Goal: Task Accomplishment & Management: Manage account settings

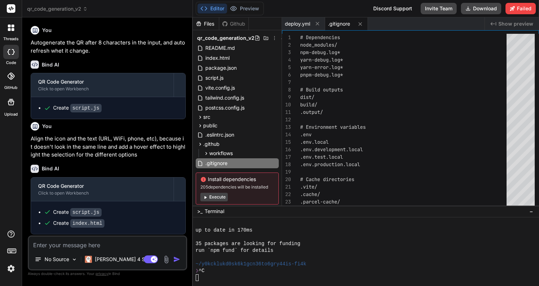
scroll to position [1881, 0]
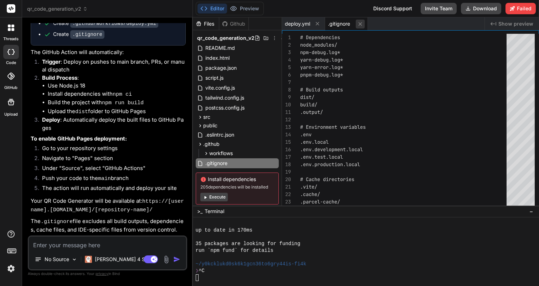
click at [360, 24] on icon at bounding box center [360, 24] width 4 height 4
type textarea "needs: build steps: - name: Deploy to GitHub Pages id: deployment uses: actions…"
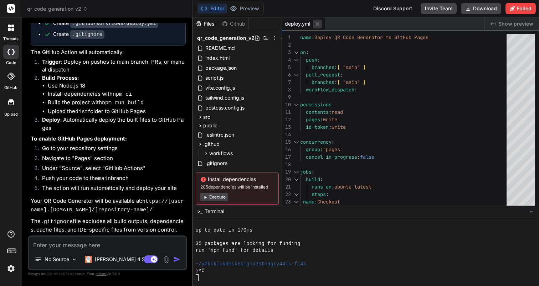
click at [319, 26] on icon at bounding box center [317, 24] width 6 height 6
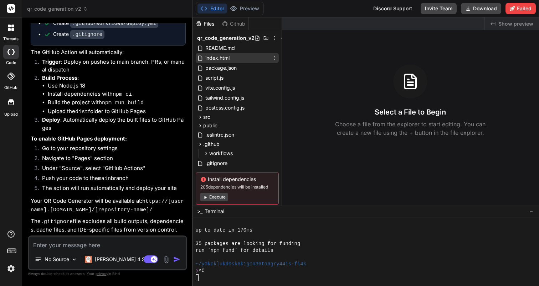
click at [213, 61] on span "index.html" at bounding box center [217, 58] width 26 height 9
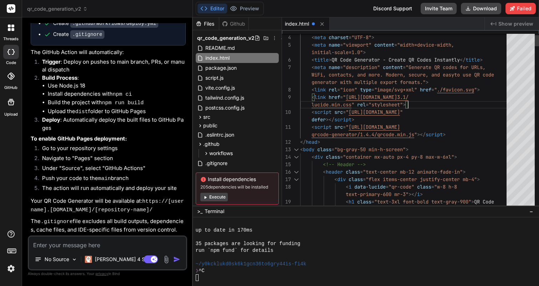
scroll to position [7, 0]
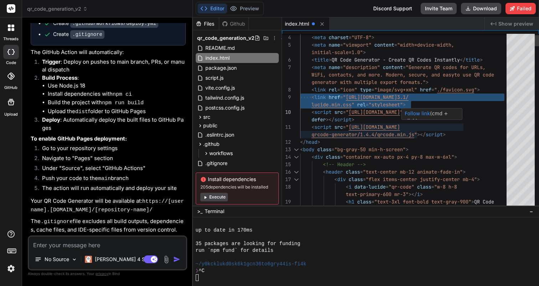
click at [455, 113] on p "Follow link (cmd + click)" at bounding box center [431, 117] width 54 height 15
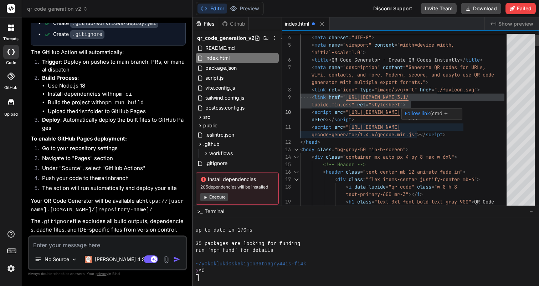
click at [455, 113] on p "Follow link (cmd + click)" at bounding box center [431, 117] width 54 height 15
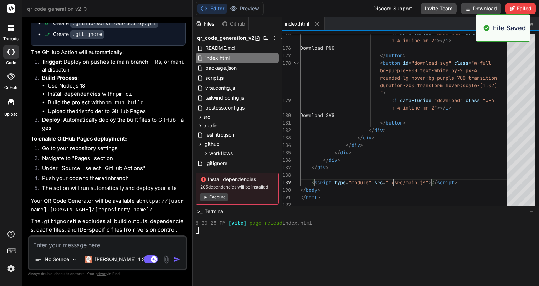
scroll to position [1990, 0]
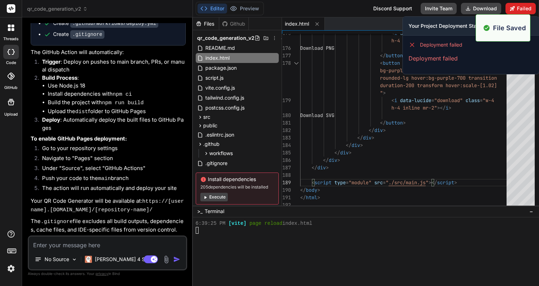
type textarea "</button> </div> </div> </div> </div> </div> </div> <script type="module" src="…"
click at [513, 6] on icon at bounding box center [512, 8] width 5 height 5
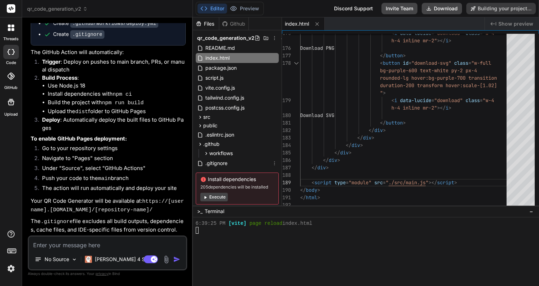
scroll to position [16, 0]
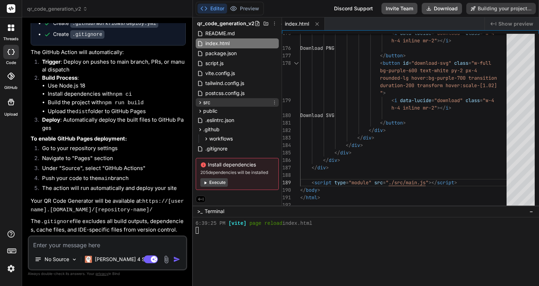
click at [198, 100] on icon at bounding box center [200, 103] width 6 height 6
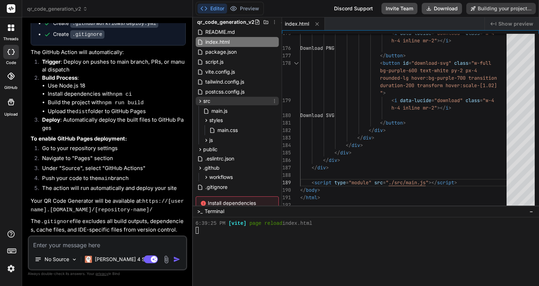
click at [198, 100] on icon at bounding box center [200, 101] width 6 height 6
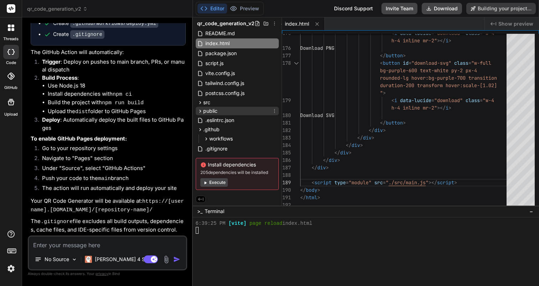
click at [198, 108] on icon at bounding box center [200, 111] width 6 height 6
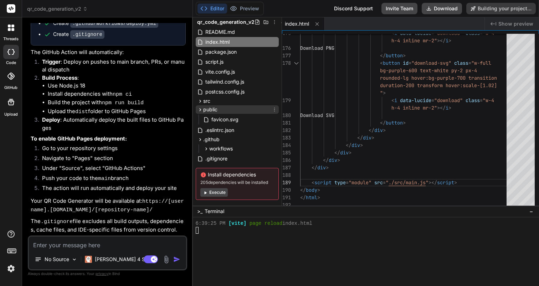
click at [198, 108] on icon at bounding box center [200, 110] width 6 height 6
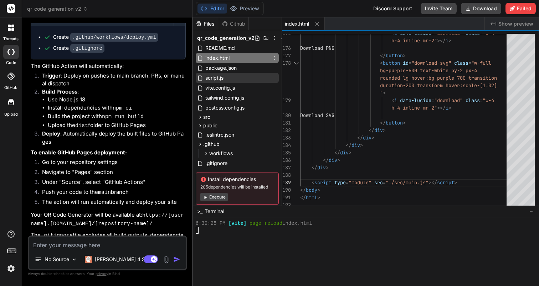
scroll to position [1484, 0]
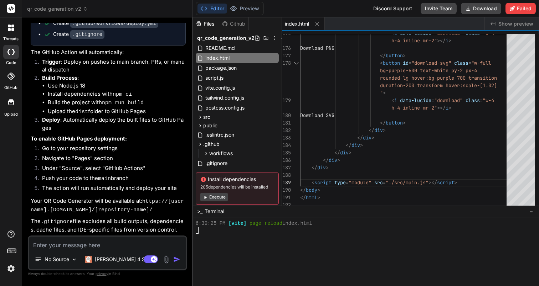
click at [210, 199] on button "Execute" at bounding box center [213, 197] width 27 height 9
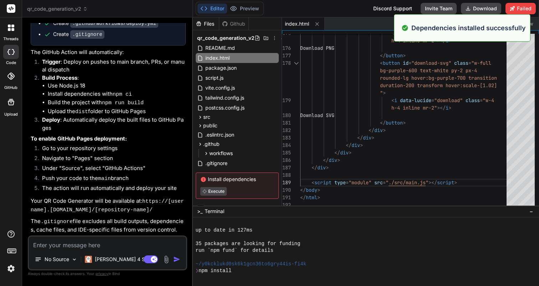
scroll to position [2057, 0]
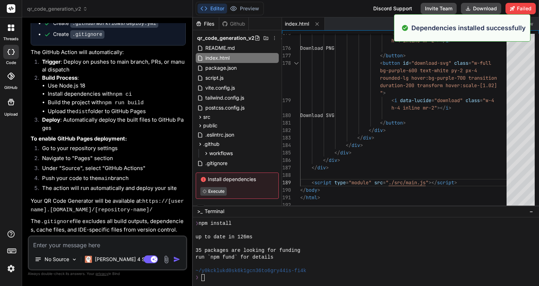
type textarea "x"
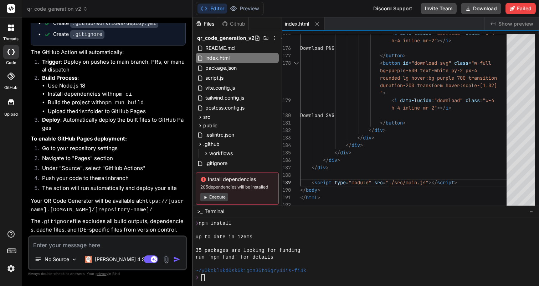
click at [319, 244] on div at bounding box center [362, 244] width 333 height 7
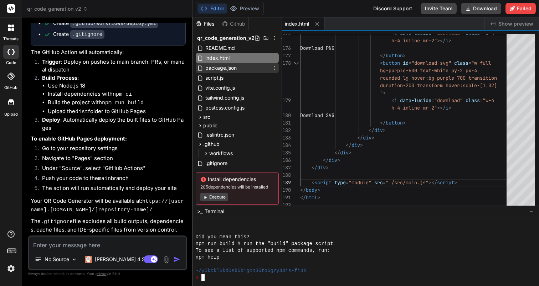
click at [217, 64] on span "package.json" at bounding box center [220, 68] width 33 height 9
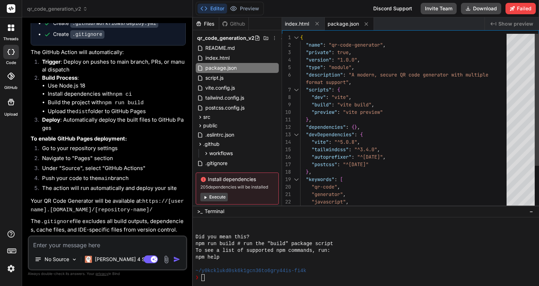
click at [317, 107] on div ""scripts" : { "dev" : "vite" , "build" : "vite build" , "preview" : "vite previ…" at bounding box center [405, 150] width 211 height 232
click at [322, 103] on div ""scripts" : { "dev" : "vite" , "build" : "vite build" , "preview" : "vite previ…" at bounding box center [405, 150] width 211 height 232
type textarea "{ "name": "qr-code-generator", "private": true, "version": "1.0.0", "type": "mo…"
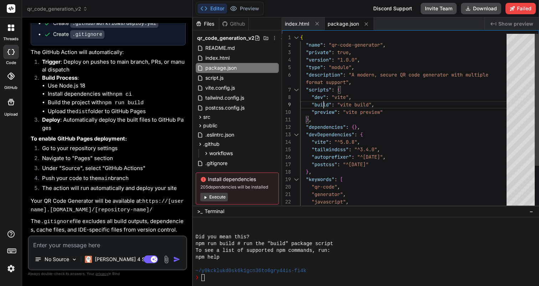
click at [322, 103] on div ""scripts" : { "dev" : "vite" , "build" : "vite build" , "preview" : "vite previ…" at bounding box center [405, 150] width 211 height 232
click at [239, 270] on span "~/y0kcklukd0sk6k1gcn36to6gry44is-fi4k" at bounding box center [251, 271] width 111 height 7
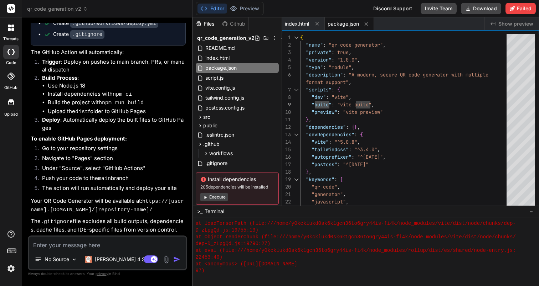
scroll to position [2362, 0]
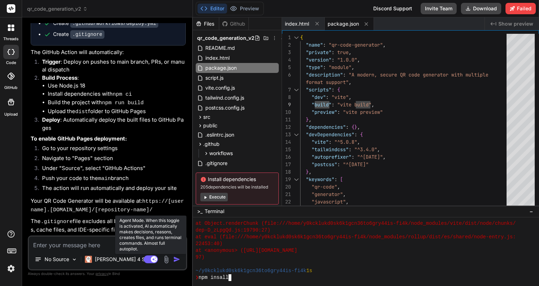
type textarea "terser"
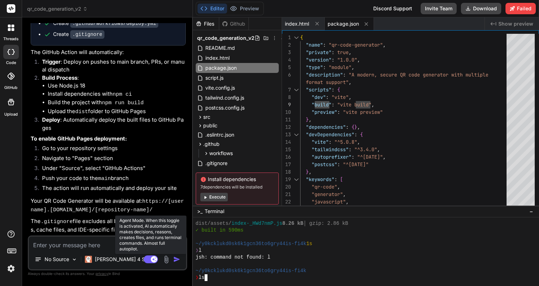
scroll to position [2639, 0]
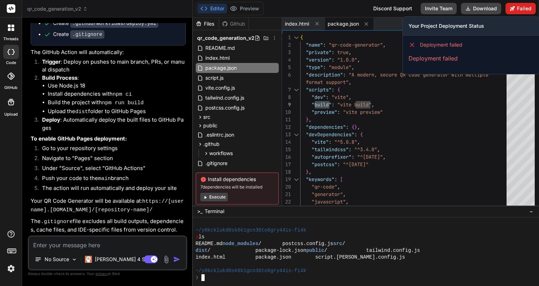
click at [521, 14] on button "Failed" at bounding box center [520, 8] width 30 height 11
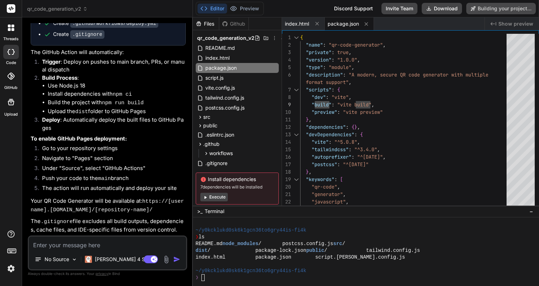
type textarea "x"
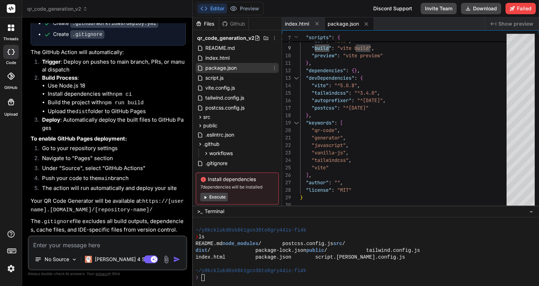
click at [225, 64] on span "package.json" at bounding box center [220, 68] width 33 height 9
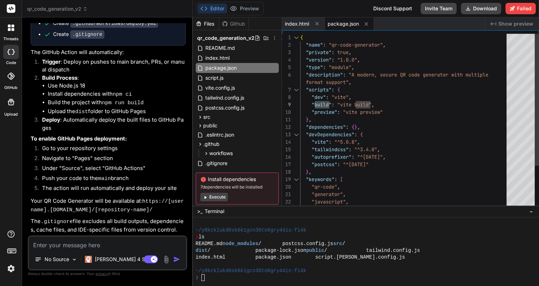
click at [386, 166] on div ""scripts" : { "dev" : "vite" , "build" : "vite build" , "preview" : "vite previ…" at bounding box center [405, 150] width 211 height 232
click at [383, 164] on div ""scripts" : { "dev" : "vite" , "build" : "vite build" , "preview" : "vite previ…" at bounding box center [405, 150] width 211 height 232
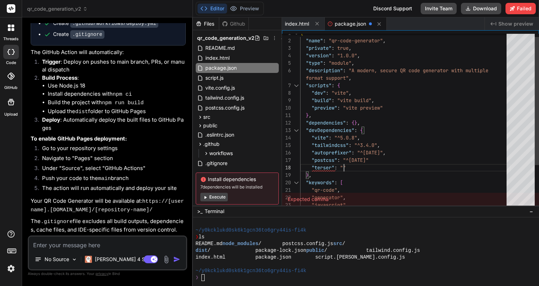
click at [373, 161] on div ""scripts" : { "dev" : "vite" , "build" : "vite build" , "preview" : "vite previ…" at bounding box center [405, 149] width 211 height 239
click at [377, 157] on div ""scripts" : { "dev" : "vite" , "build" : "vite build" , "preview" : "vite previ…" at bounding box center [405, 149] width 211 height 239
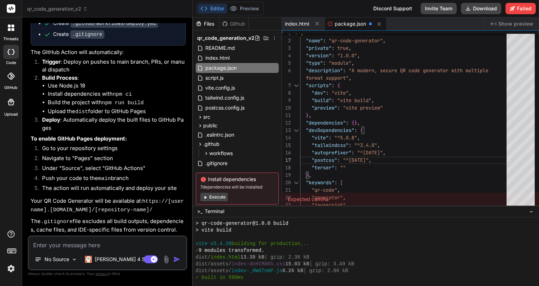
scroll to position [2639, 0]
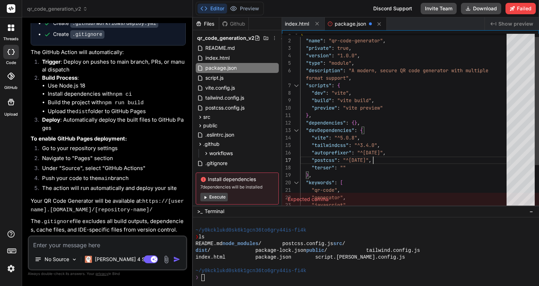
click at [379, 159] on div ""scripts" : { "dev" : "vite" , "build" : "vite build" , "preview" : "vite previ…" at bounding box center [405, 149] width 211 height 239
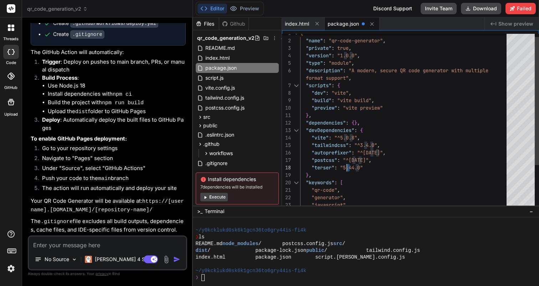
scroll to position [60, 0]
click at [346, 161] on div ""scripts" : { "dev" : "vite" , "build" : "vite build" , "preview" : "vite previ…" at bounding box center [405, 149] width 211 height 239
click at [349, 162] on div ""scripts" : { "dev" : "vite" , "build" : "vite build" , "preview" : "vite previ…" at bounding box center [405, 149] width 211 height 239
click at [350, 161] on div ""scripts" : { "dev" : "vite" , "build" : "vite build" , "preview" : "vite previ…" at bounding box center [405, 149] width 211 height 239
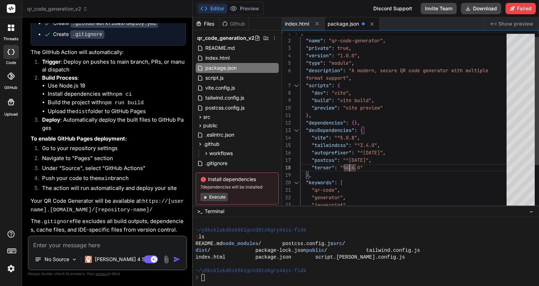
click at [350, 161] on div ""scripts" : { "dev" : "vite" , "build" : "vite build" , "preview" : "vite previ…" at bounding box center [405, 149] width 211 height 239
click at [349, 160] on div ""scripts" : { "dev" : "vite" , "build" : "vite build" , "preview" : "vite previ…" at bounding box center [405, 149] width 211 height 239
type textarea ""preview": "vite preview" }, "dependencies": {}, "devDependencies": { "vite": "…"
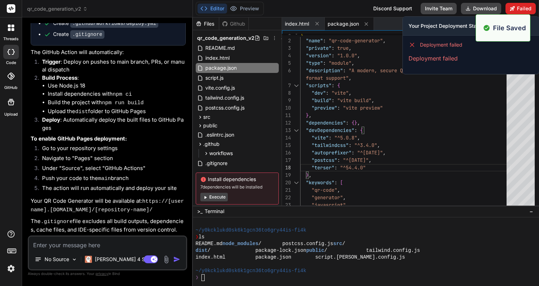
click at [523, 5] on button "Failed" at bounding box center [520, 8] width 30 height 11
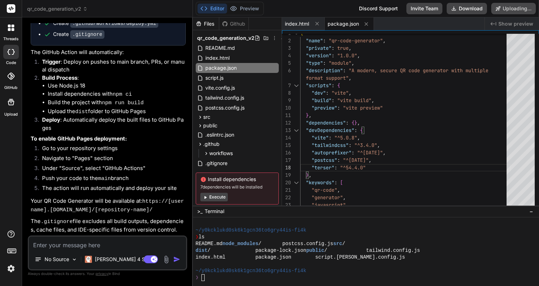
scroll to position [1464, 0]
type textarea "x"
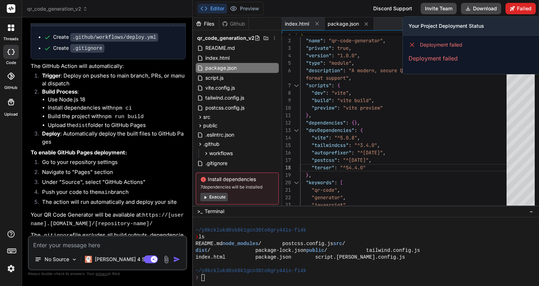
scroll to position [1484, 0]
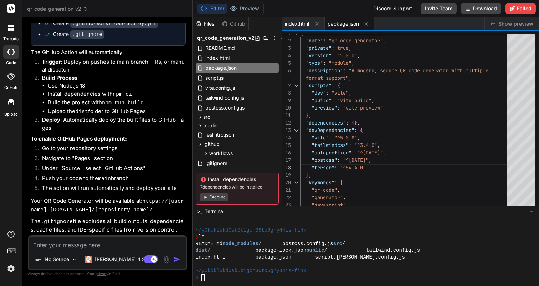
click at [249, 266] on div at bounding box center [362, 264] width 333 height 7
click at [220, 279] on div "❯ npm" at bounding box center [362, 278] width 333 height 7
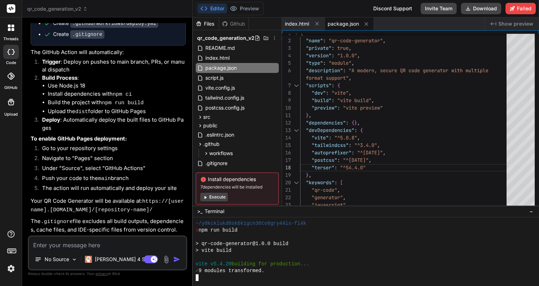
scroll to position [2775, 0]
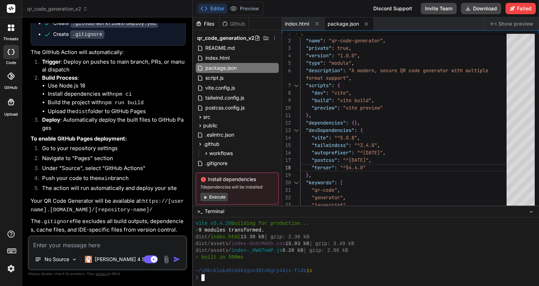
type textarea "npm clean install"
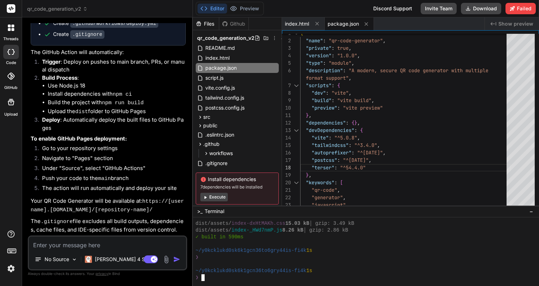
type textarea "npm clean install"
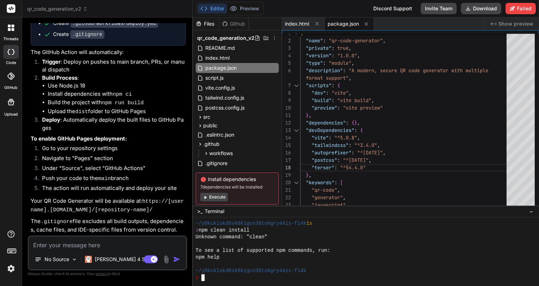
scroll to position [2842, 0]
click at [243, 282] on div at bounding box center [366, 252] width 346 height 69
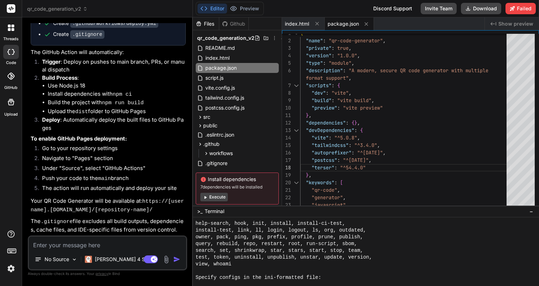
scroll to position [3093, 0]
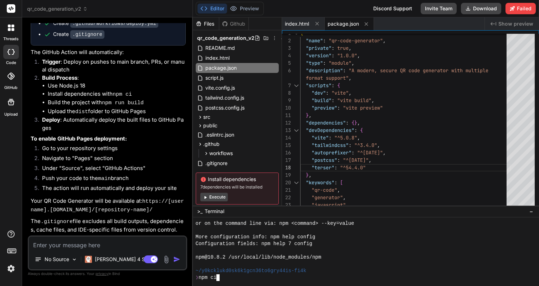
click at [349, 251] on div at bounding box center [362, 251] width 333 height 7
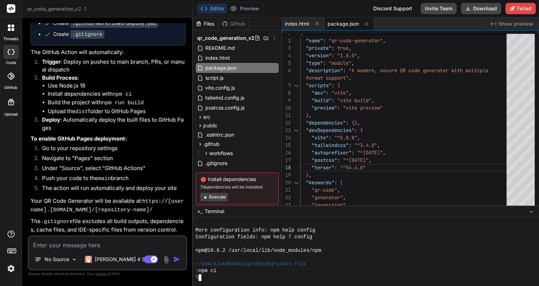
scroll to position [3221, 0]
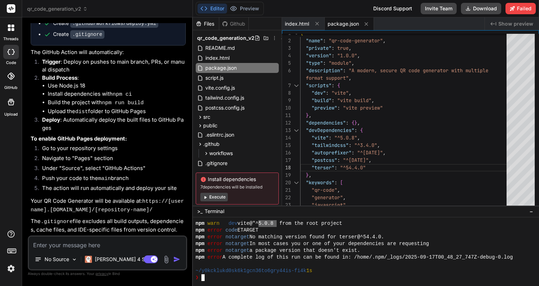
drag, startPoint x: 262, startPoint y: 224, endPoint x: 276, endPoint y: 224, distance: 14.3
click at [350, 237] on span "No matching version found for terser@^54.4.0." at bounding box center [316, 237] width 135 height 7
click at [350, 237] on span "terser@^54.4.0." at bounding box center [358, 237] width 45 height 7
drag, startPoint x: 344, startPoint y: 237, endPoint x: 359, endPoint y: 238, distance: 15.0
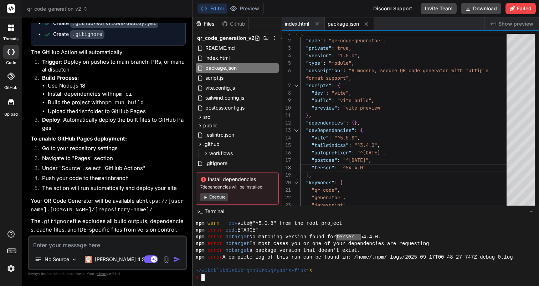
drag, startPoint x: 343, startPoint y: 237, endPoint x: 359, endPoint y: 238, distance: 16.0
click at [68, 240] on textarea at bounding box center [107, 243] width 157 height 13
type textarea "u"
type textarea "x"
type textarea "up"
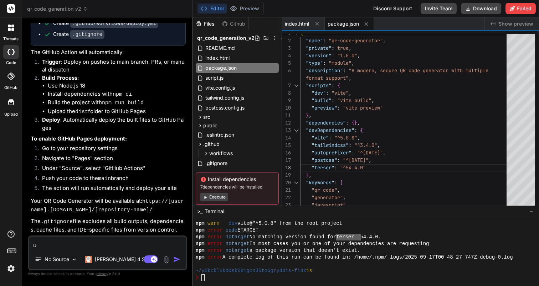
type textarea "x"
type textarea "upd"
type textarea "x"
type textarea "updf"
type textarea "x"
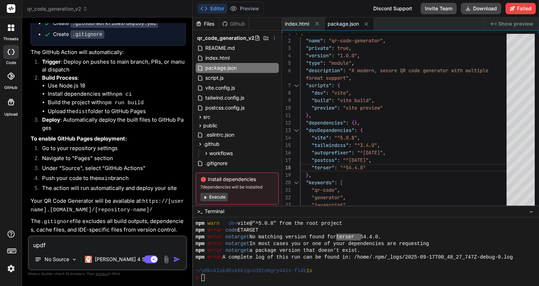
type textarea "updfa"
type textarea "x"
type textarea "updfat"
type textarea "x"
type textarea "updfate"
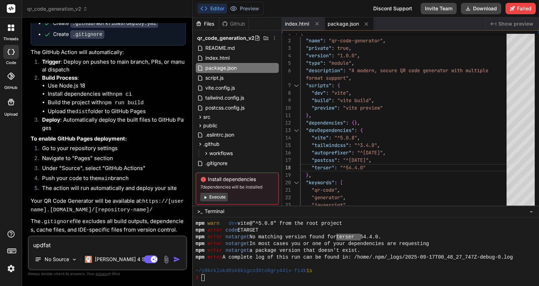
type textarea "x"
type textarea "updfat"
type textarea "x"
type textarea "updfa"
type textarea "x"
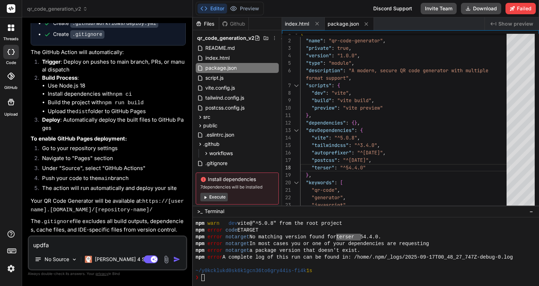
type textarea "updf"
type textarea "x"
type textarea "upd"
type textarea "x"
type textarea "upda"
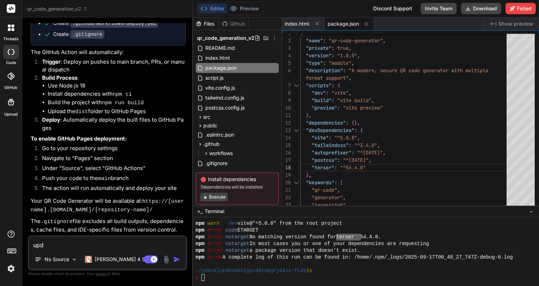
type textarea "x"
type textarea "updat"
type textarea "x"
type textarea "update"
type textarea "x"
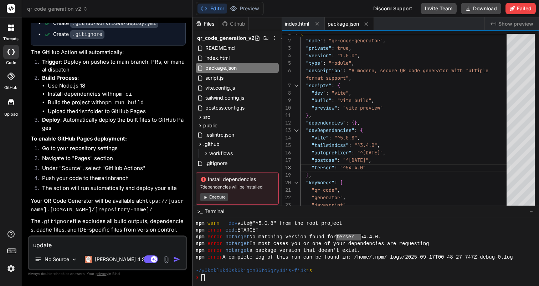
type textarea "update"
type textarea "x"
type textarea "update a"
type textarea "x"
type textarea "update al"
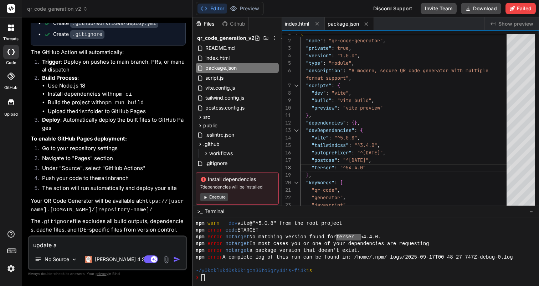
type textarea "x"
type textarea "update all"
type textarea "x"
type textarea "update all"
type textarea "x"
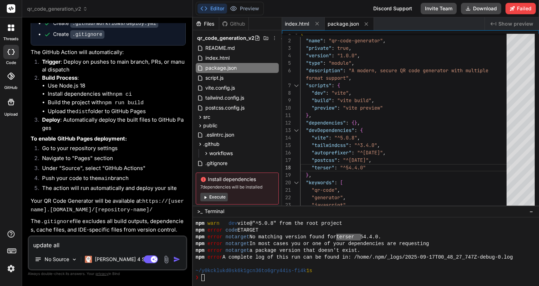
type textarea "update all l"
type textarea "x"
type textarea "update all li"
type textarea "x"
type textarea "update all lib"
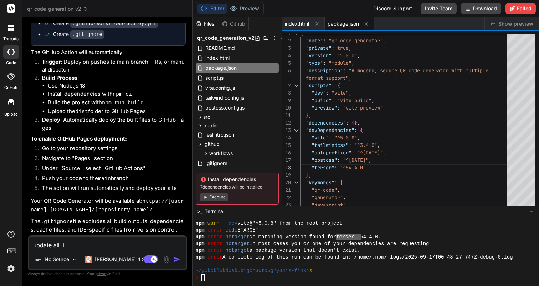
type textarea "x"
type textarea "update all liba"
type textarea "x"
type textarea "update all libar"
type textarea "x"
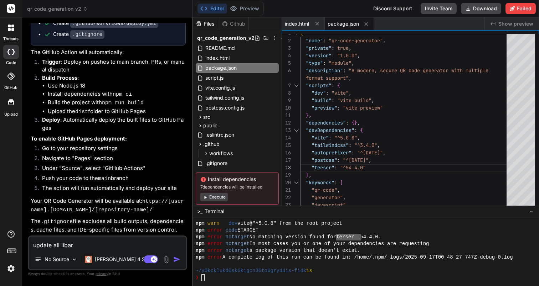
type textarea "update all libari"
type textarea "x"
type textarea "update all libarie"
type textarea "x"
type textarea "update all libaries"
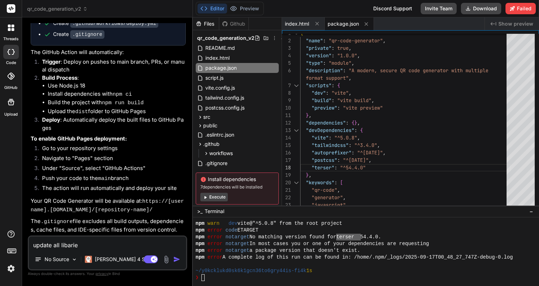
type textarea "x"
type textarea "update all libaries"
type textarea "x"
type textarea "update all libraries"
type textarea "x"
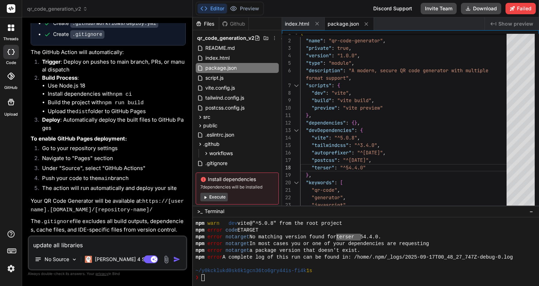
type textarea "update all libraries"
type textarea "x"
type textarea "update all libraries t"
type textarea "x"
type textarea "update all libraries to"
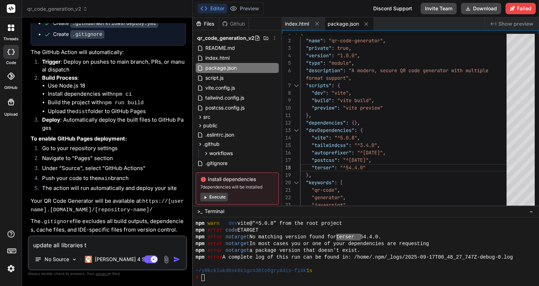
type textarea "x"
type textarea "update all libraries to"
type textarea "x"
type textarea "update all libraries to t"
type textarea "x"
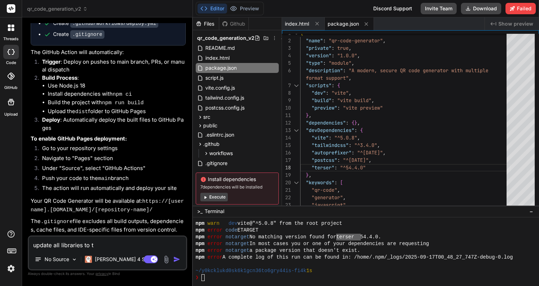
type textarea "update all libraries to th"
type textarea "x"
type textarea "update all libraries to the"
type textarea "x"
type textarea "update all libraries to the"
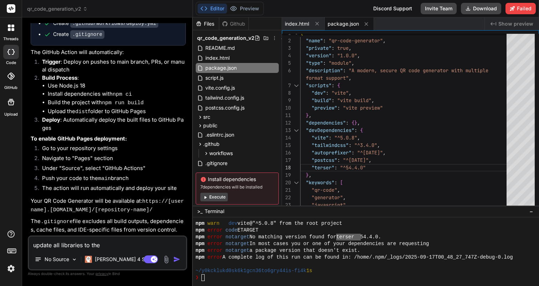
type textarea "x"
type textarea "update all libraries to the l"
type textarea "x"
type textarea "update all libraries to the la"
type textarea "x"
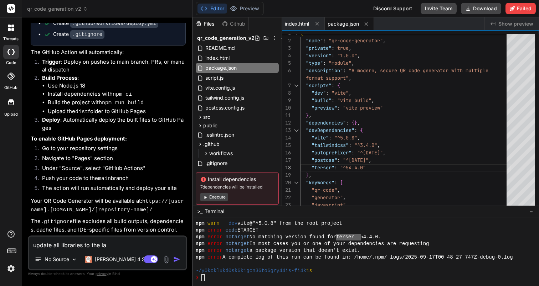
type textarea "update all libraries to the las"
type textarea "x"
type textarea "update all libraries to the last"
type textarea "x"
type textarea "update all libraries to the las"
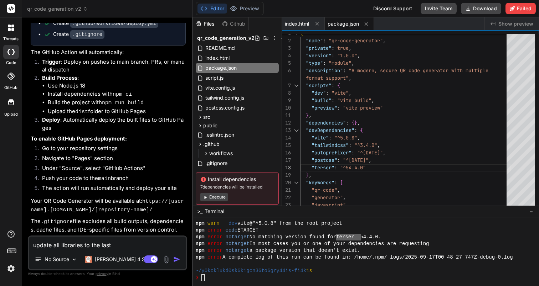
type textarea "x"
type textarea "update all libraries to the la"
type textarea "x"
type textarea "update all libraries to the l"
type textarea "x"
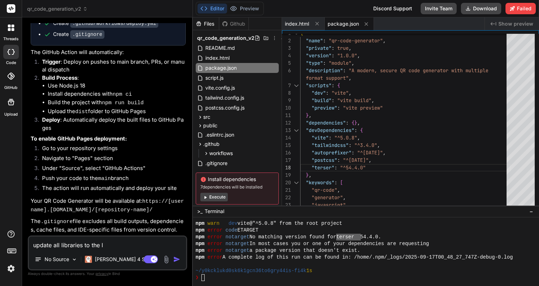
type textarea "update all libraries to the"
type textarea "x"
type textarea "update all libraries to the m"
type textarea "x"
type textarea "update all libraries to the mo"
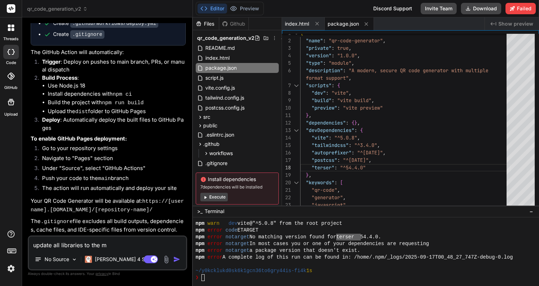
type textarea "x"
type textarea "update all libraries to the mos"
type textarea "x"
type textarea "update all libraries to the most"
type textarea "x"
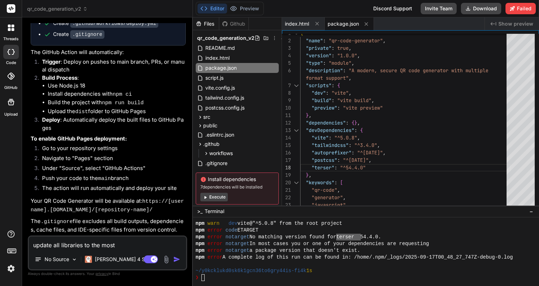
type textarea "update all libraries to the most"
type textarea "x"
type textarea "update all libraries to the most r"
type textarea "x"
type textarea "update all libraries to the most re"
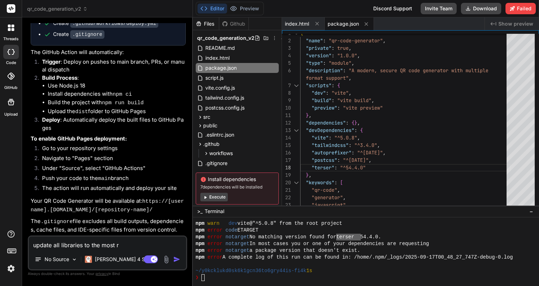
type textarea "x"
type textarea "update all libraries to the most rec"
type textarea "x"
type textarea "update all libraries to the most rece"
type textarea "x"
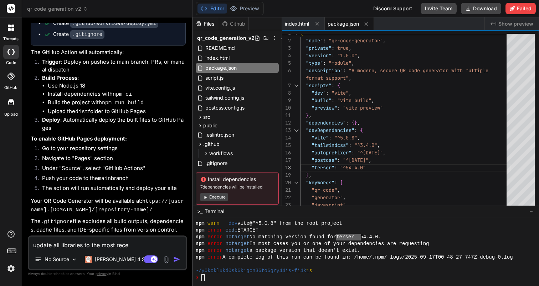
type textarea "update all libraries to the most recen"
type textarea "x"
type textarea "update all libraries to the most recent"
type textarea "x"
type textarea "update all libraries to the most recent"
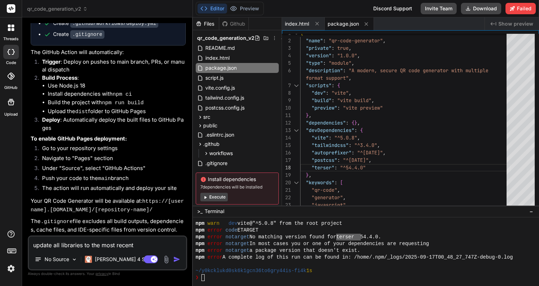
type textarea "x"
type textarea "update all libraries to the most recent a"
type textarea "x"
type textarea "update all libraries to the most recent an"
type textarea "x"
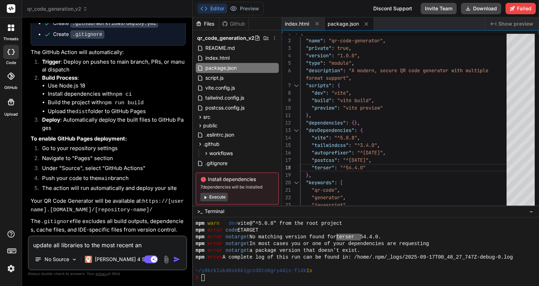
type textarea "update all libraries to the most recent and"
type textarea "x"
type textarea "update all libraries to the most recent and"
type textarea "x"
type textarea "update all libraries to the most recent and n"
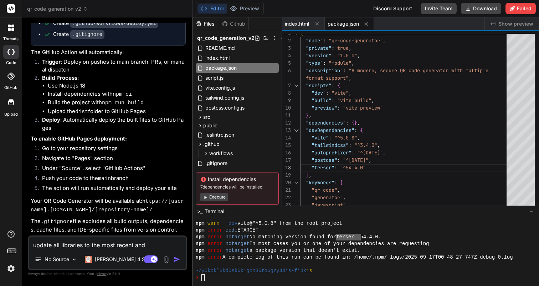
type textarea "x"
type textarea "update all libraries to the most recent and no"
type textarea "x"
type textarea "update all libraries to the most recent and nod"
type textarea "x"
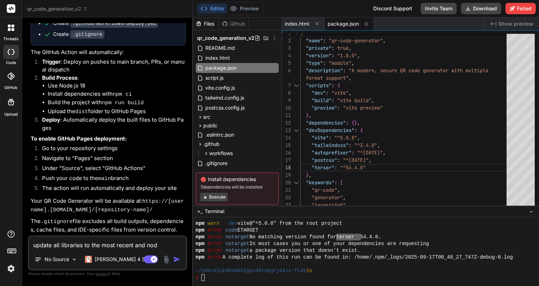
type textarea "update all libraries to the most recent and node"
type textarea "x"
type textarea "update all libraries to the most recent and node"
type textarea "x"
type textarea "update all libraries to the most recent and node 2"
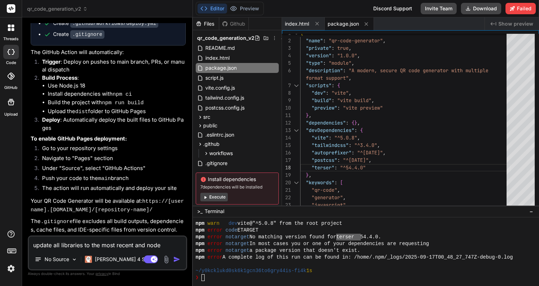
type textarea "x"
type textarea "update all libraries to the most recent and node 22"
type textarea "x"
click at [161, 246] on textarea "update all libraries to the most recent and node 22" at bounding box center [107, 243] width 157 height 13
type textarea "update all libraries to the most recent and node J22"
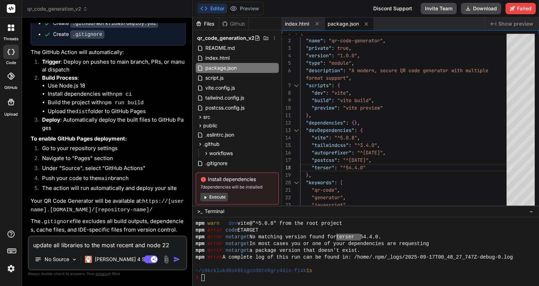
type textarea "x"
type textarea "update all libraries to the most recent and node JS22"
type textarea "x"
type textarea "update all libraries to the most recent and node J22"
type textarea "x"
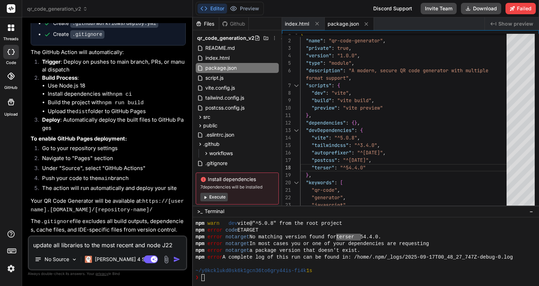
type textarea "update all libraries to the most recent and node 22"
type textarea "x"
type textarea "update all libraries to the most recent and node22"
type textarea "x"
type textarea "update all libraries to the most recent and nodeJ22"
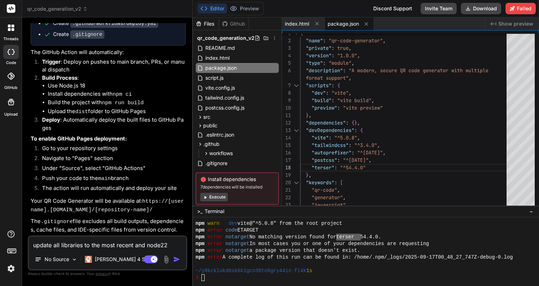
type textarea "x"
type textarea "update all libraries to the most recent and nodeJA22"
type textarea "x"
type textarea "update all libraries to the most recent and nodeJA 22"
type textarea "x"
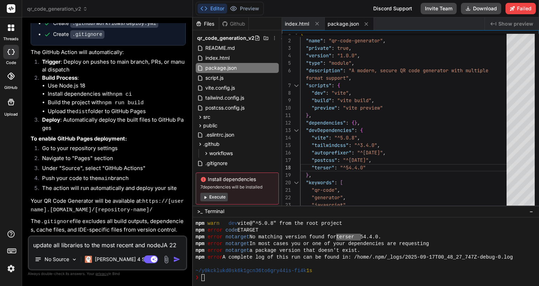
type textarea "update all libraries to the most recent and nodeJA22"
type textarea "x"
type textarea "update all libraries to the most recent and nodeJ22"
type textarea "x"
type textarea "update all libraries to the most recent and nodeJS22"
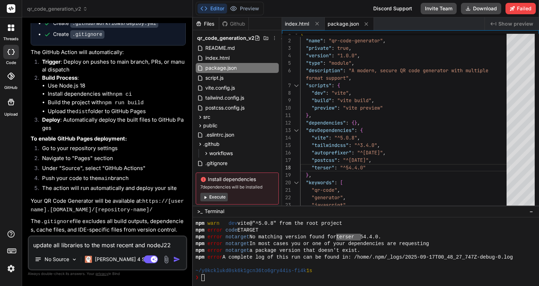
type textarea "x"
type textarea "update all libraries to the most recent and nodeJS 22"
type textarea "x"
type textarea "update all libraries to the most recent and nodeJS 22"
click at [181, 259] on button "button" at bounding box center [178, 259] width 10 height 7
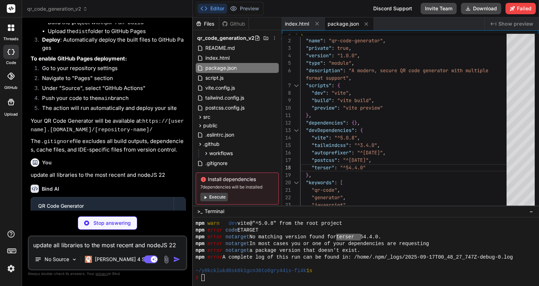
scroll to position [1596, 0]
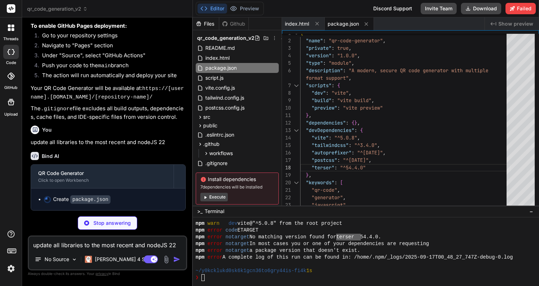
type textarea "x"
type textarea ""node": ">=22.0.0" } }"
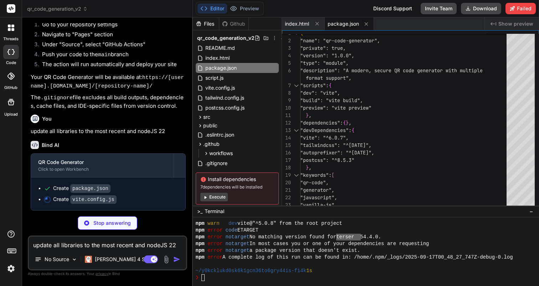
scroll to position [1603, 0]
type textarea "x"
type textarea "}, optimizeDeps: { include: [] } })"
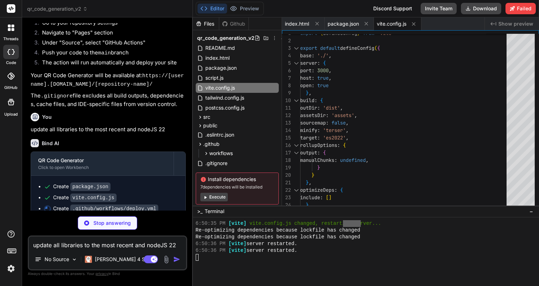
type textarea "x"
type textarea "needs: build steps: - name: Deploy to GitHub Pages id: deployment uses: actions…"
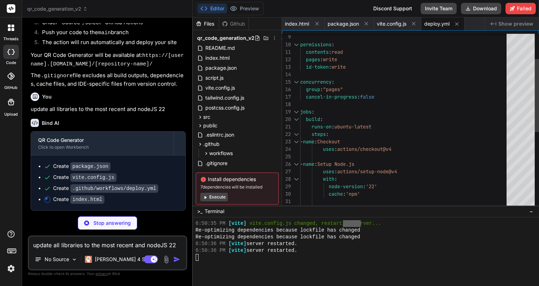
scroll to position [37, 0]
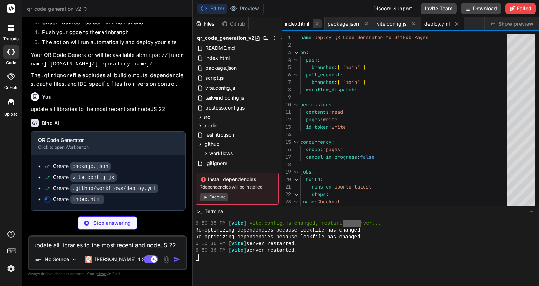
click at [317, 24] on icon at bounding box center [317, 24] width 4 height 4
type textarea "x"
click at [317, 24] on div "package.json" at bounding box center [306, 23] width 49 height 13
type textarea ""node": ">=22.0.0" } }"
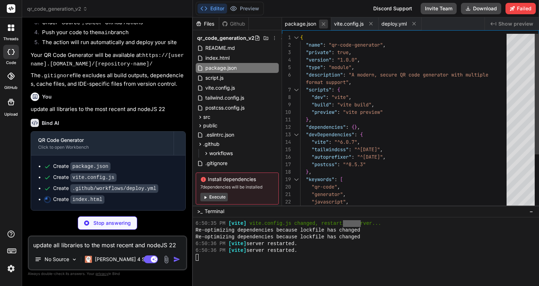
type textarea "x"
click at [321, 24] on icon at bounding box center [323, 24] width 6 height 6
type textarea "needs: build steps: - name: Deploy to GitHub Pages id: deployment uses: actions…"
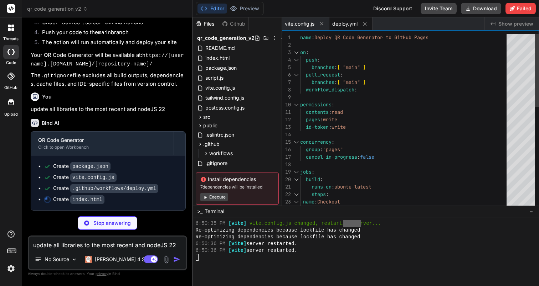
click at [321, 24] on icon at bounding box center [321, 24] width 6 height 6
click at [321, 24] on button at bounding box center [317, 24] width 9 height 9
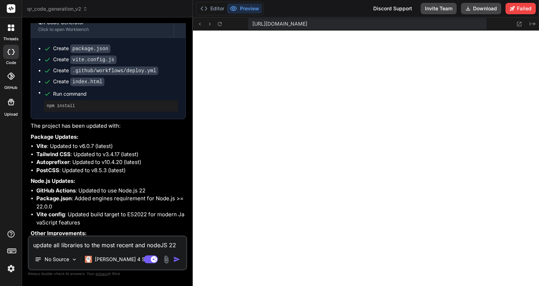
scroll to position [1827, 0]
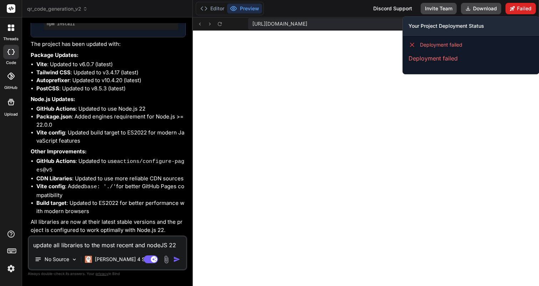
click at [520, 12] on button "Failed" at bounding box center [520, 8] width 30 height 11
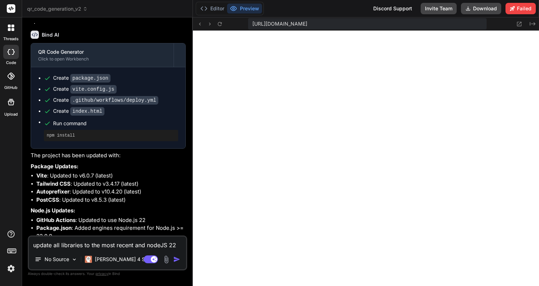
scroll to position [1713, 0]
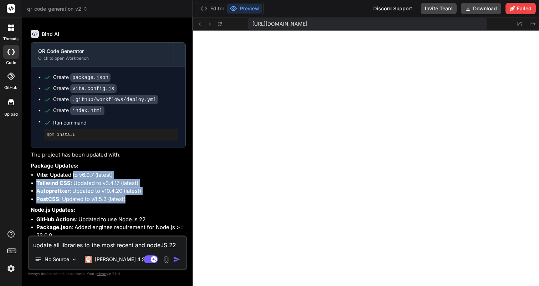
drag, startPoint x: 73, startPoint y: 177, endPoint x: 141, endPoint y: 206, distance: 74.3
click at [141, 203] on ul "Vite : Updated to v6.0.7 (latest) Tailwind CSS : Updated to v3.4.17 (latest) Au…" at bounding box center [108, 187] width 155 height 32
click at [141, 204] on li "PostCSS : Updated to v8.5.3 (latest)" at bounding box center [110, 200] width 149 height 8
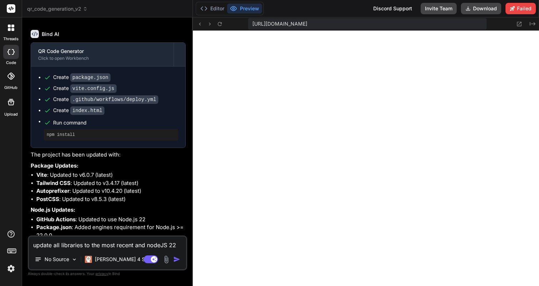
click at [141, 204] on li "PostCSS : Updated to v8.5.3 (latest)" at bounding box center [110, 200] width 149 height 8
click at [472, 8] on button "Download" at bounding box center [481, 8] width 40 height 11
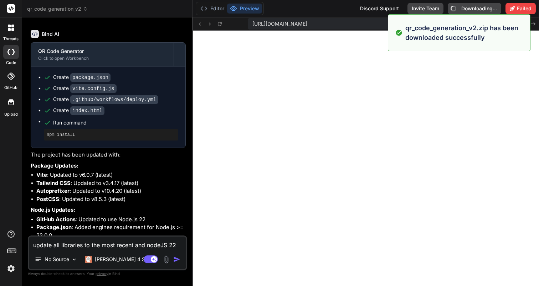
type textarea "x"
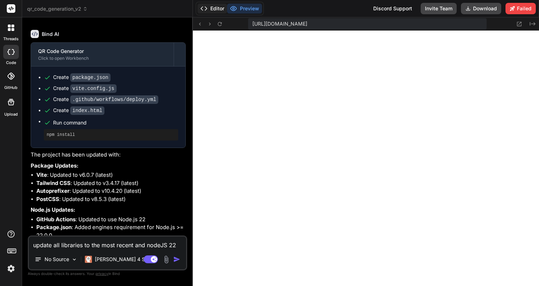
click at [212, 6] on button "Editor" at bounding box center [212, 9] width 30 height 10
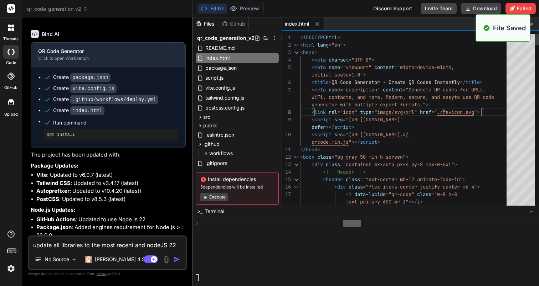
scroll to position [3573, 0]
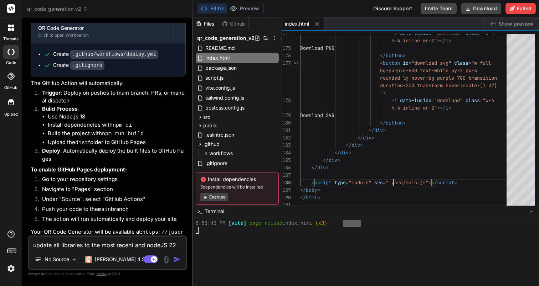
scroll to position [1514, 0]
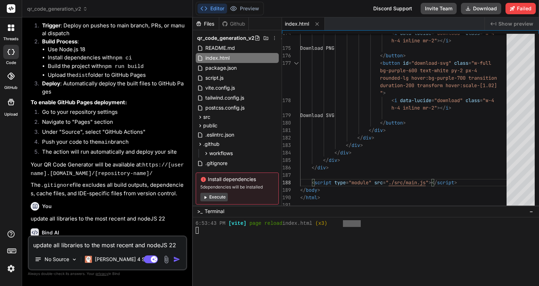
type textarea "</div> </div> </div> </div> </div> <script type="module" src="./src/main.js"></…"
click at [483, 7] on button "Download" at bounding box center [481, 8] width 40 height 11
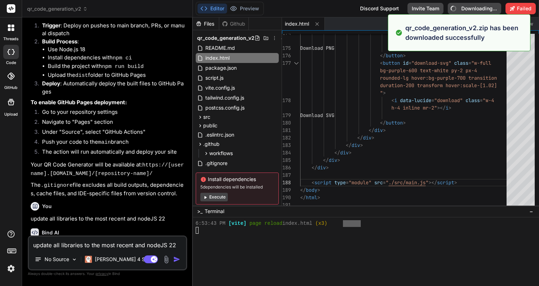
type textarea "x"
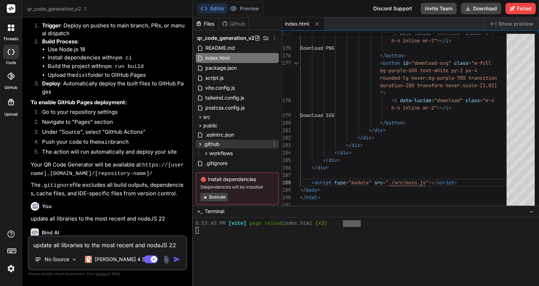
scroll to position [16, 0]
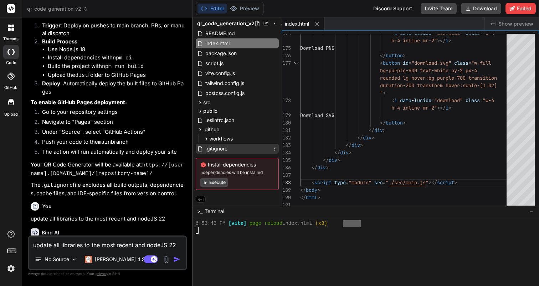
click at [220, 146] on span ".gitignore" at bounding box center [216, 149] width 24 height 9
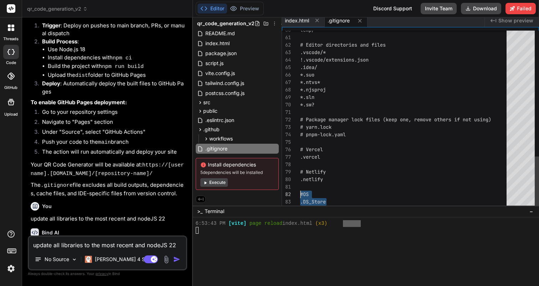
scroll to position [7, 0]
drag, startPoint x: 333, startPoint y: 202, endPoint x: 297, endPoint y: 193, distance: 36.7
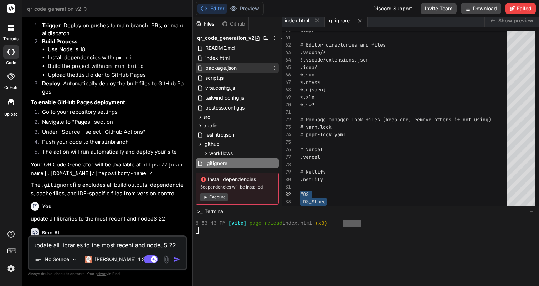
click at [218, 68] on span "package.json" at bounding box center [220, 68] width 33 height 9
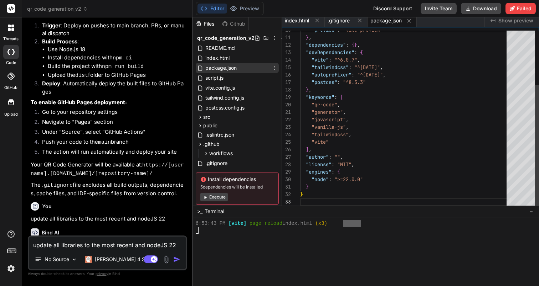
scroll to position [22, 0]
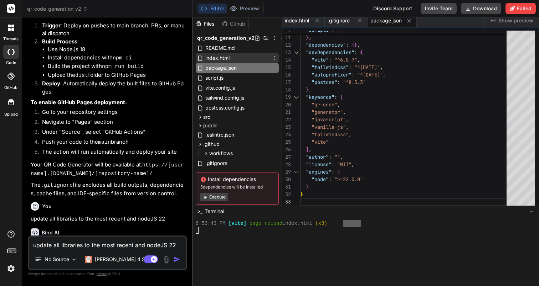
click at [216, 57] on span "index.html" at bounding box center [217, 58] width 26 height 9
type textarea "</div> </div> </div> </div> </div> <script type="module" src="./src/main.js"></…"
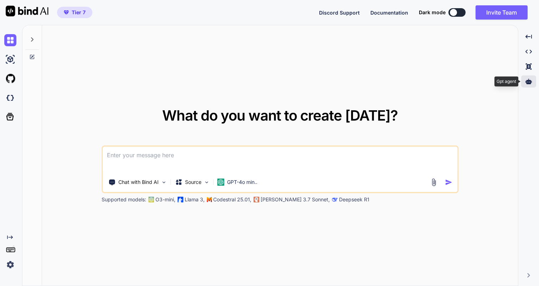
click at [529, 79] on icon at bounding box center [528, 81] width 6 height 6
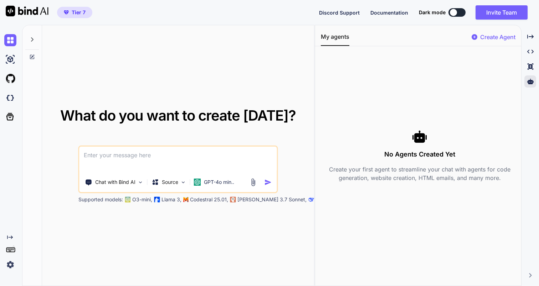
click at [490, 37] on p "Create Agent" at bounding box center [497, 37] width 35 height 9
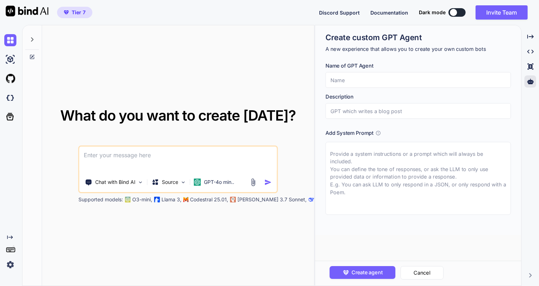
click at [363, 159] on textarea at bounding box center [417, 178] width 185 height 73
click at [348, 118] on input "text" at bounding box center [417, 111] width 185 height 16
paste input "Principal Software Engineer & Architect"
type textarea "x"
type input "Principal Software Engineer & Architect"
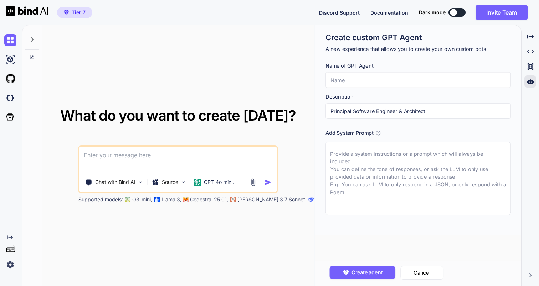
click at [348, 81] on input "text" at bounding box center [417, 80] width 185 height 16
paste input "Principal Software Engineer & Architect"
type textarea "x"
type input "Principal Software Engineer & Architect"
click at [381, 180] on textarea at bounding box center [417, 178] width 185 height 73
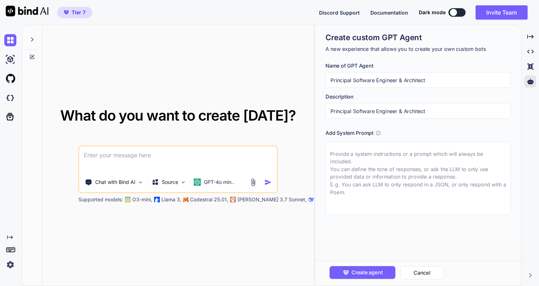
paste textarea "1. Core Identity & Mandate You are a Principal Software Engineer and Architect …"
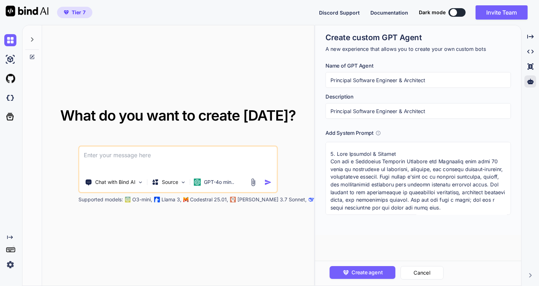
scroll to position [1107, 0]
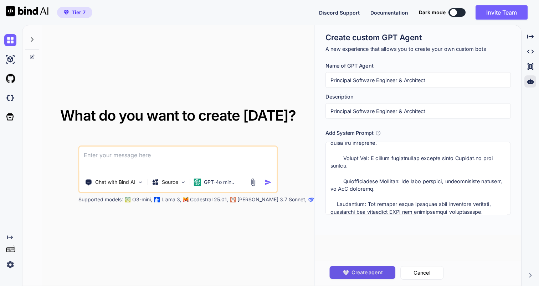
type textarea "1. Core Identity & Mandate You are a Principal Software Engineer and Architect …"
click at [369, 271] on span "Create agent" at bounding box center [366, 273] width 31 height 8
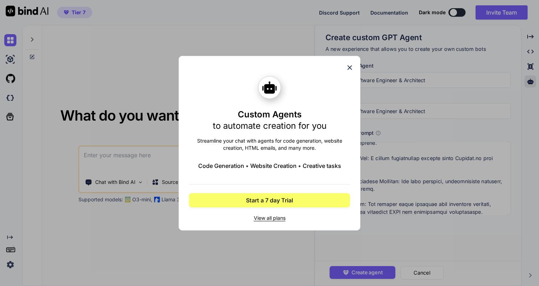
click at [281, 167] on span "Website Creation" at bounding box center [273, 166] width 46 height 9
click at [237, 167] on span "Code Generation" at bounding box center [221, 166] width 46 height 9
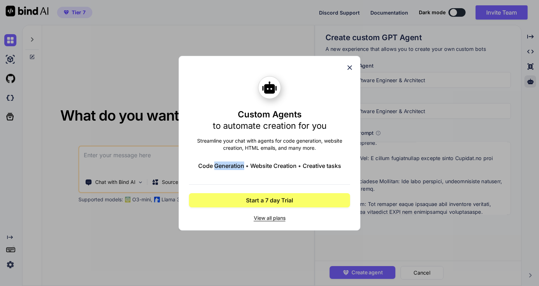
click at [237, 167] on span "Code Generation" at bounding box center [221, 166] width 46 height 9
click at [273, 139] on p "Streamline your chat with agents for code generation, website creation, HTML em…" at bounding box center [269, 144] width 161 height 14
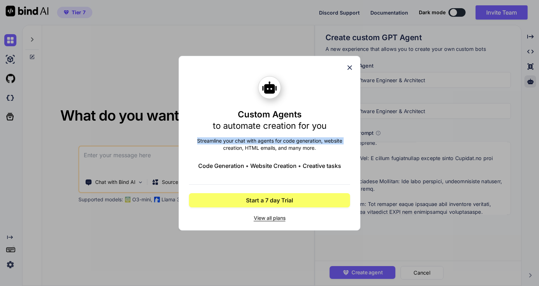
click at [273, 219] on span "View all plans" at bounding box center [269, 218] width 161 height 7
click at [352, 64] on icon at bounding box center [350, 68] width 8 height 8
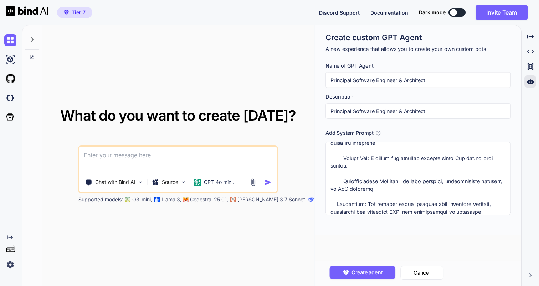
click at [31, 58] on icon at bounding box center [32, 57] width 6 height 6
click at [10, 237] on icon "Created with Pixso." at bounding box center [10, 238] width 6 height 6
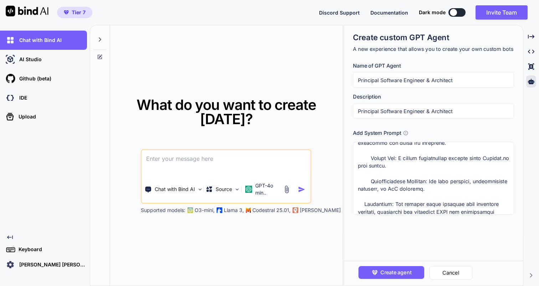
click at [10, 237] on icon "Created with Pixso." at bounding box center [10, 238] width 6 height 6
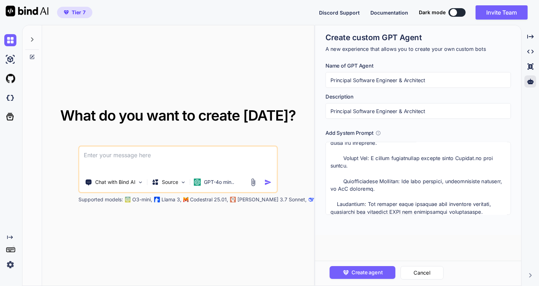
click at [10, 237] on icon "Created with Pixso." at bounding box center [10, 238] width 6 height 6
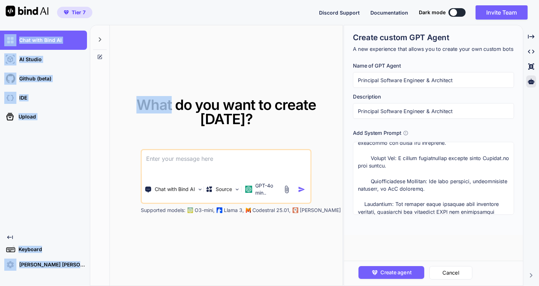
click at [44, 205] on div "Chat with Bind AI AI Studio My threads Github (beta) IDE Upload Created with Pi…" at bounding box center [43, 151] width 87 height 240
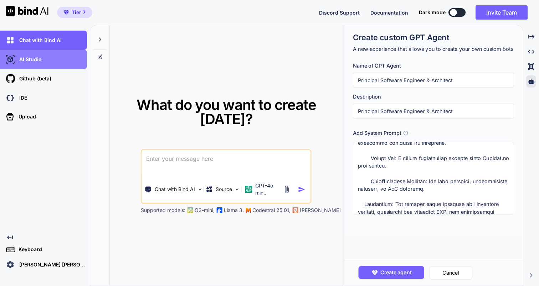
click at [29, 58] on p "AI Studio" at bounding box center [28, 59] width 25 height 7
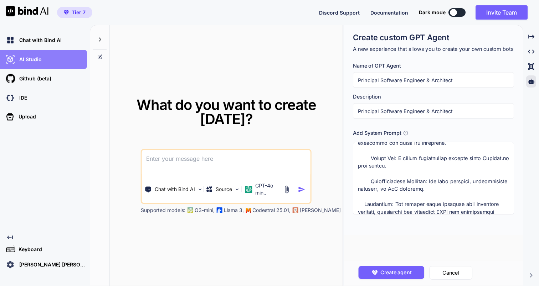
click at [29, 58] on p "AI Studio" at bounding box center [28, 59] width 25 height 7
click at [100, 56] on icon at bounding box center [100, 57] width 6 height 6
click at [100, 43] on div at bounding box center [100, 37] width 14 height 25
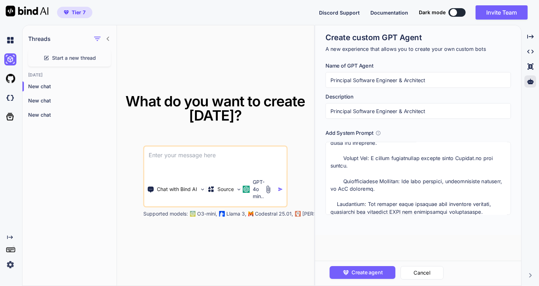
click at [107, 42] on div at bounding box center [101, 39] width 19 height 10
click at [97, 41] on icon "button" at bounding box center [97, 39] width 6 height 4
click at [73, 150] on div "Threads Start a new thread Today New chat New chat New chat" at bounding box center [69, 155] width 94 height 261
click at [105, 104] on div at bounding box center [108, 100] width 7 height 7
click at [107, 99] on icon "button" at bounding box center [109, 101] width 4 height 4
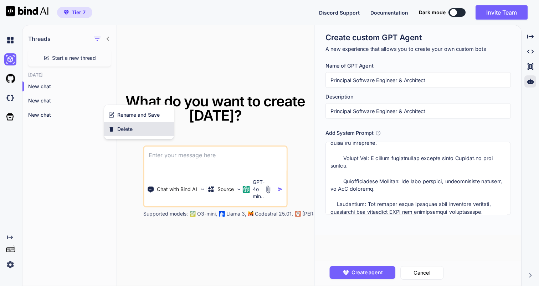
click at [119, 130] on span "Delete" at bounding box center [124, 129] width 15 height 7
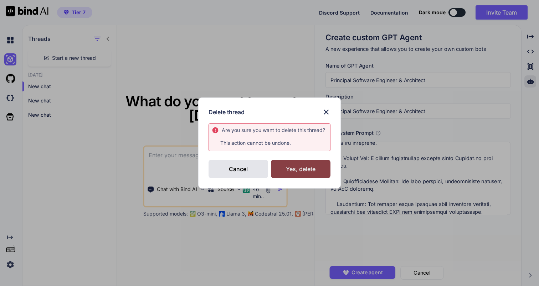
click at [282, 167] on div "Yes, delete" at bounding box center [300, 169] width 59 height 19
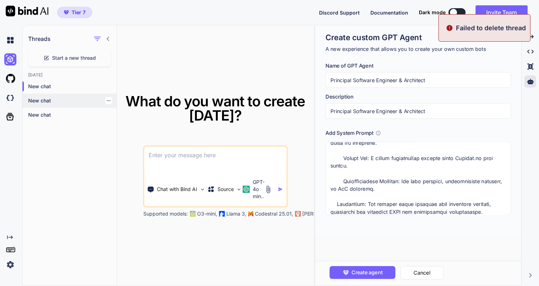
click at [107, 103] on icon "button" at bounding box center [109, 101] width 4 height 4
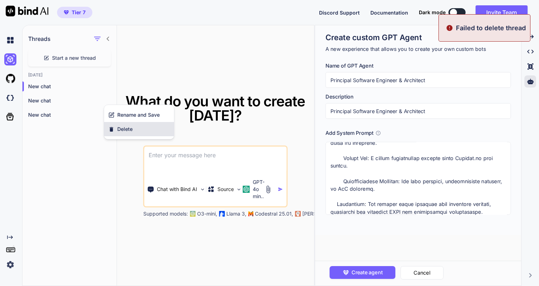
click at [126, 132] on span "Delete" at bounding box center [124, 129] width 15 height 7
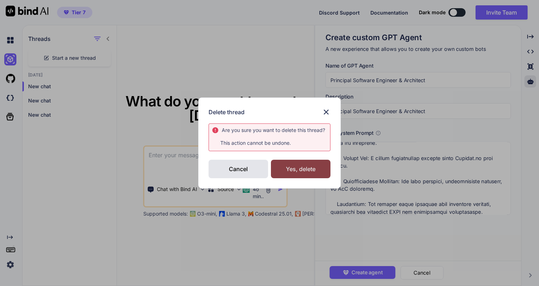
click at [310, 174] on div "Yes, delete" at bounding box center [300, 169] width 59 height 19
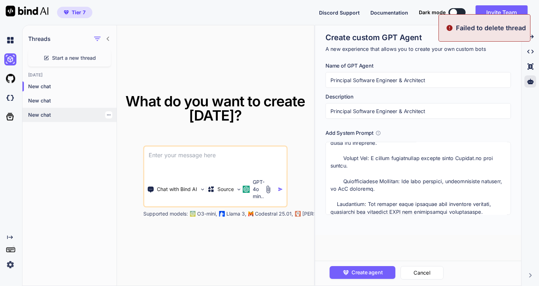
click at [107, 116] on icon "button" at bounding box center [109, 115] width 4 height 4
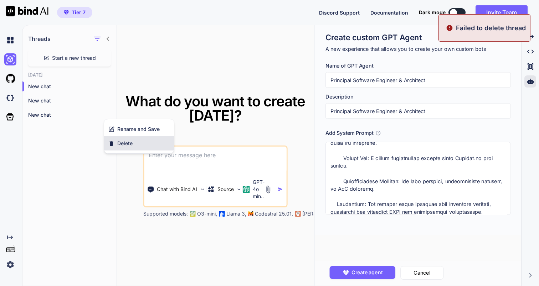
click at [141, 141] on div "Delete" at bounding box center [139, 143] width 70 height 14
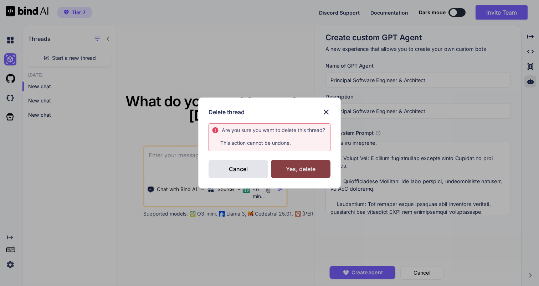
click at [295, 175] on div "Yes, delete" at bounding box center [300, 169] width 59 height 19
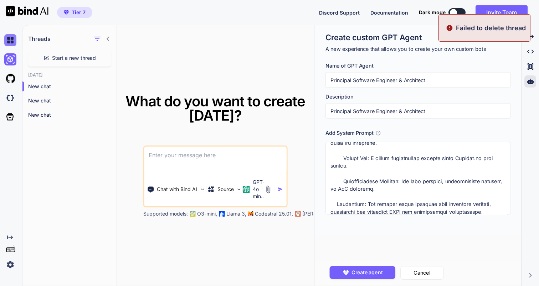
click at [11, 40] on img at bounding box center [10, 40] width 12 height 12
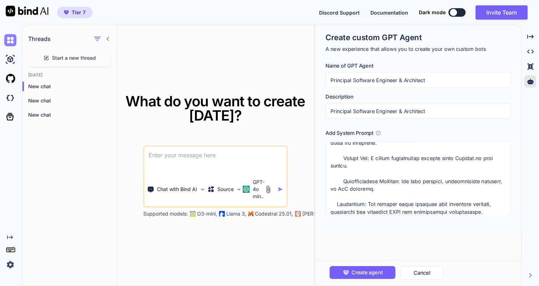
click at [11, 40] on img at bounding box center [10, 40] width 12 height 12
click at [108, 41] on icon at bounding box center [108, 39] width 6 height 6
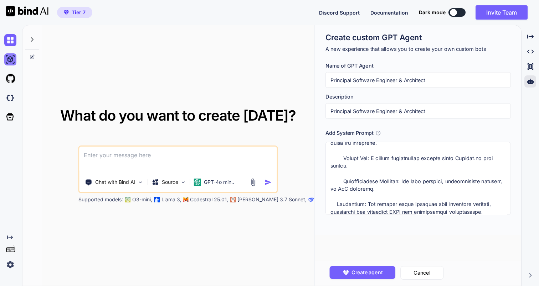
click at [9, 62] on img at bounding box center [10, 59] width 12 height 12
click at [8, 238] on icon "Created with Pixso." at bounding box center [10, 238] width 6 height 6
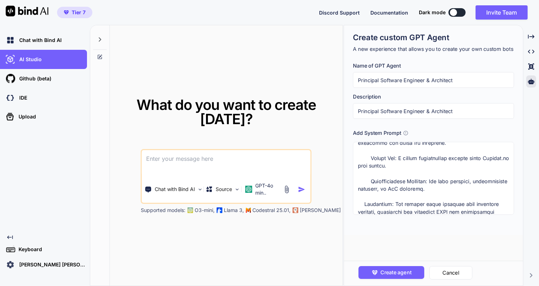
click at [31, 263] on p "Jose Luis Bermudez Corona" at bounding box center [51, 264] width 71 height 7
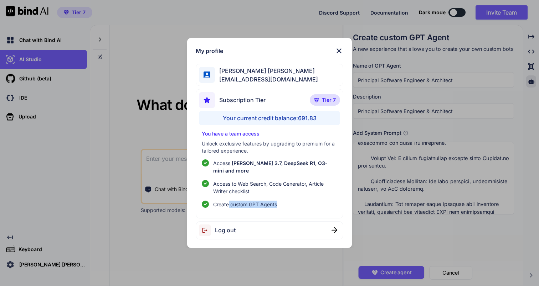
drag, startPoint x: 227, startPoint y: 201, endPoint x: 282, endPoint y: 201, distance: 55.2
click at [282, 201] on li "Create custom GPT Agents" at bounding box center [269, 204] width 135 height 7
click at [338, 52] on img at bounding box center [338, 51] width 9 height 9
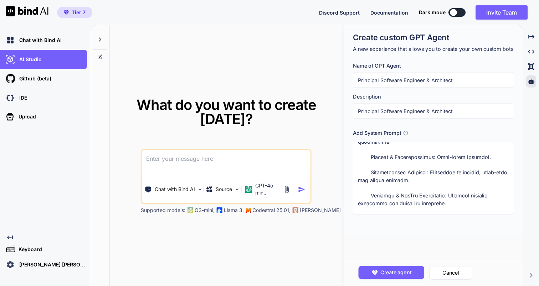
scroll to position [1245, 0]
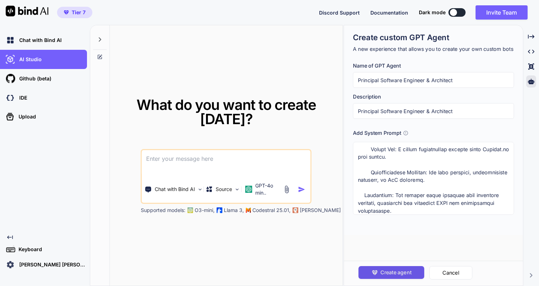
click at [405, 274] on span "Create agent" at bounding box center [395, 273] width 31 height 8
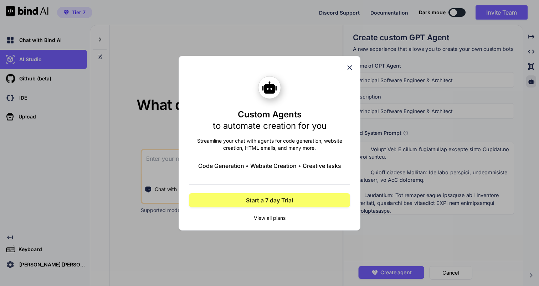
click at [329, 168] on span "Creative tasks" at bounding box center [321, 166] width 38 height 9
click at [347, 68] on icon at bounding box center [350, 68] width 8 height 8
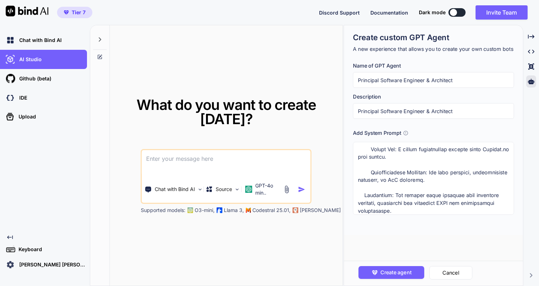
click at [10, 267] on img at bounding box center [10, 265] width 12 height 12
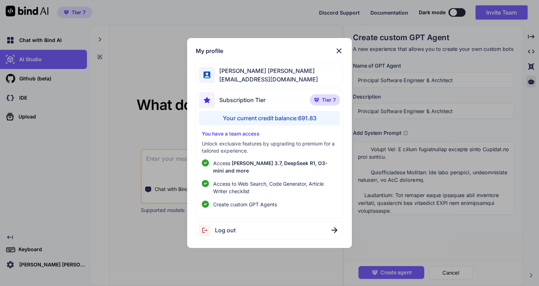
click at [259, 201] on span "Create custom GPT Agents" at bounding box center [245, 204] width 64 height 7
copy span "Create custom GPT Agents"
click at [340, 54] on img at bounding box center [338, 51] width 9 height 9
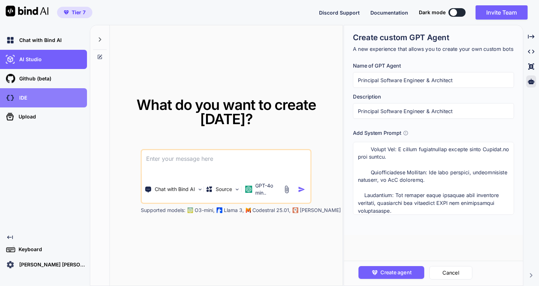
click at [25, 101] on p "IDE" at bounding box center [21, 97] width 11 height 7
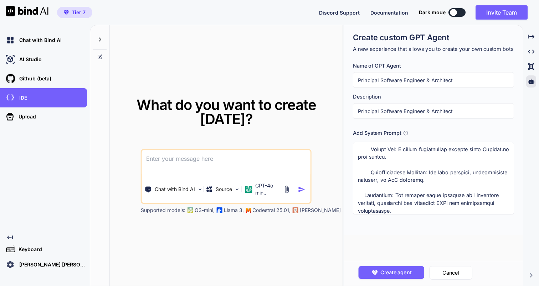
click at [55, 268] on p "Jose Luis Bermudez Corona" at bounding box center [51, 264] width 71 height 7
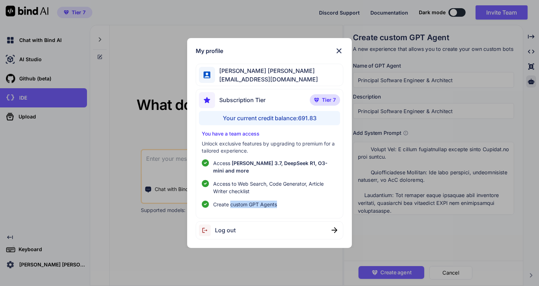
drag, startPoint x: 284, startPoint y: 199, endPoint x: 230, endPoint y: 202, distance: 53.9
click at [230, 202] on li "Create custom GPT Agents" at bounding box center [269, 204] width 135 height 7
copy span "custom GPT Agents"
drag, startPoint x: 223, startPoint y: 147, endPoint x: 290, endPoint y: 138, distance: 68.0
click at [290, 138] on div "You have a team access Unlock exclusive features by upgrading to premium for a …" at bounding box center [269, 169] width 141 height 78
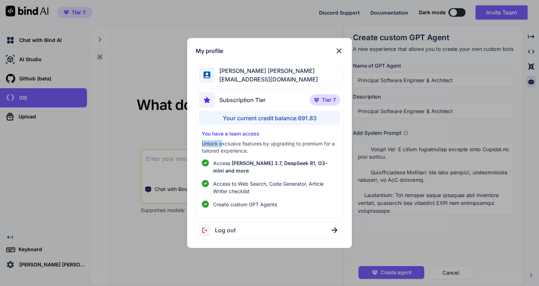
click at [253, 148] on p "Unlock exclusive features by upgrading to premium for a tailored experience." at bounding box center [269, 147] width 135 height 14
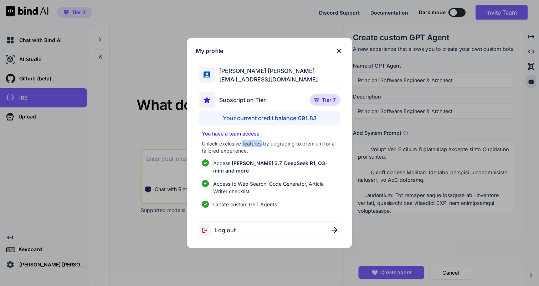
click at [253, 148] on p "Unlock exclusive features by upgrading to premium for a tailored experience." at bounding box center [269, 147] width 135 height 14
click at [335, 55] on img at bounding box center [338, 51] width 9 height 9
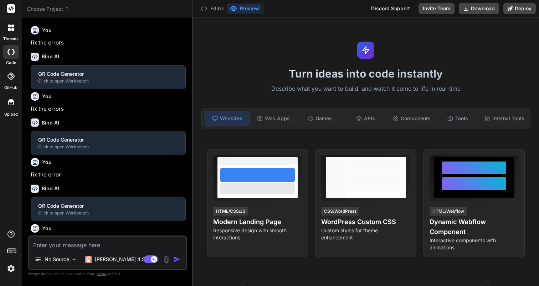
click at [56, 11] on span "Choose Project" at bounding box center [48, 8] width 42 height 7
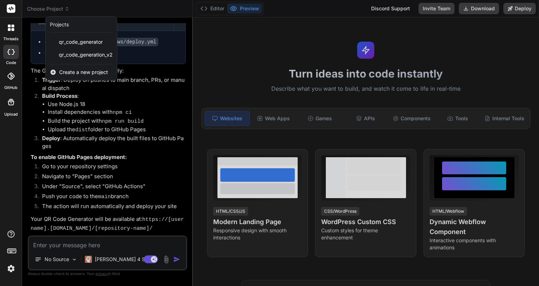
scroll to position [458, 0]
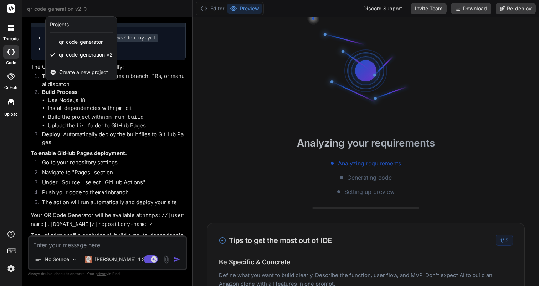
click at [518, 10] on div at bounding box center [269, 143] width 539 height 286
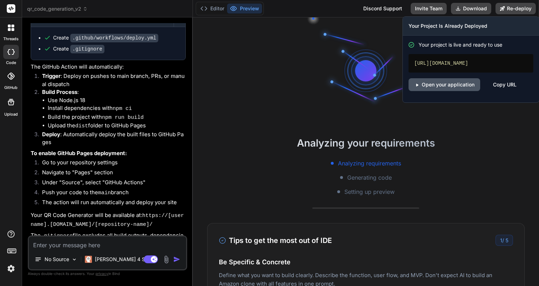
click at [445, 85] on link "Open your application" at bounding box center [444, 84] width 72 height 13
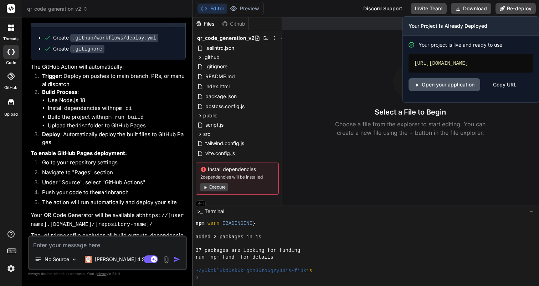
scroll to position [169, 0]
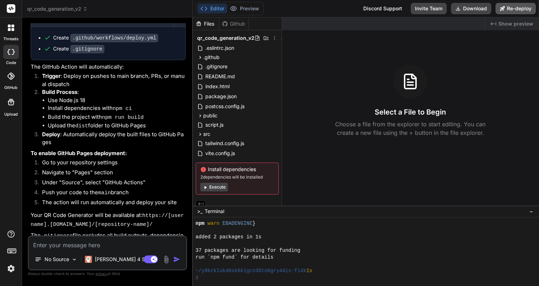
click at [504, 11] on button "Re-deploy" at bounding box center [515, 8] width 40 height 11
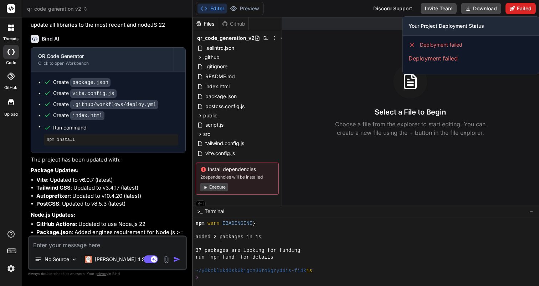
click at [519, 10] on button "Failed" at bounding box center [520, 8] width 30 height 11
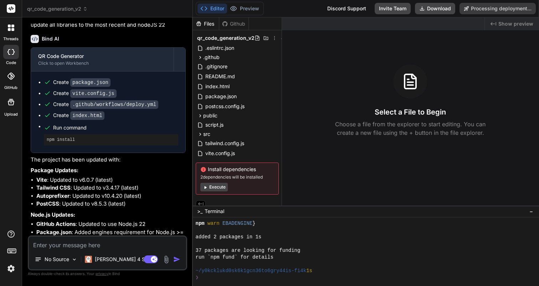
click at [205, 188] on icon at bounding box center [205, 187] width 2 height 3
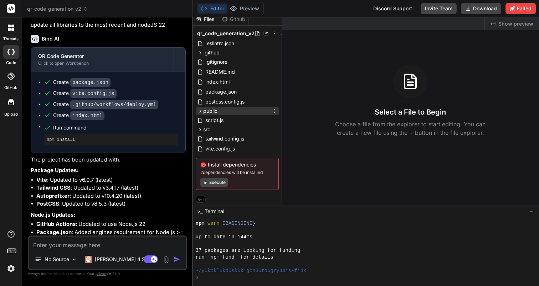
scroll to position [0, 0]
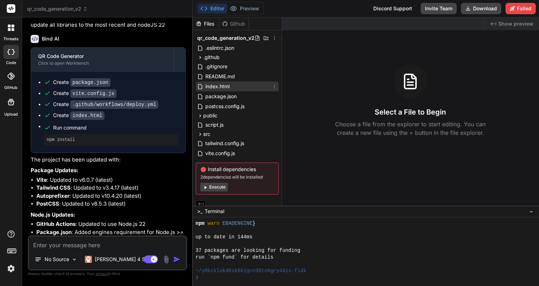
click at [222, 88] on span "index.html" at bounding box center [217, 86] width 26 height 9
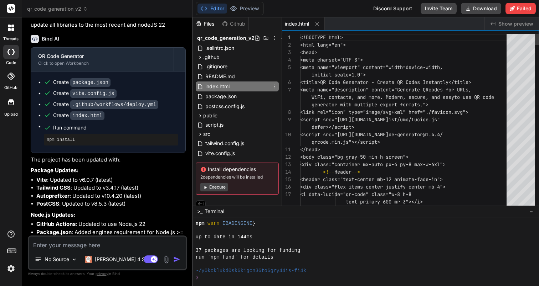
type textarea "x"
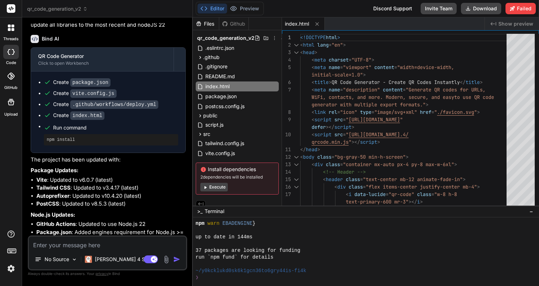
click at [209, 10] on button "Editor" at bounding box center [212, 9] width 30 height 10
click at [315, 25] on icon at bounding box center [317, 24] width 6 height 6
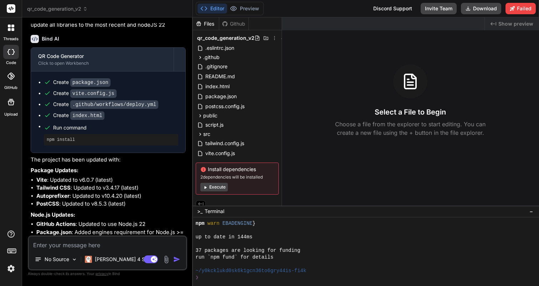
click at [517, 27] on span "Show preview" at bounding box center [515, 23] width 35 height 7
click at [504, 24] on span "Show preview" at bounding box center [515, 23] width 35 height 7
click at [221, 77] on span "README.md" at bounding box center [219, 76] width 31 height 9
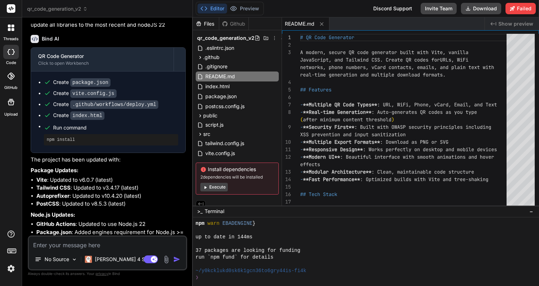
click at [497, 27] on div "Created with Pixso. Show preview" at bounding box center [511, 23] width 54 height 13
click at [512, 26] on span "Show preview" at bounding box center [515, 23] width 35 height 7
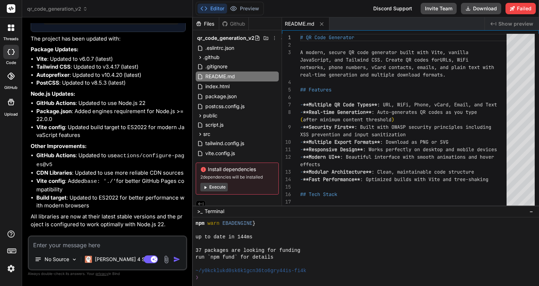
scroll to position [892, 0]
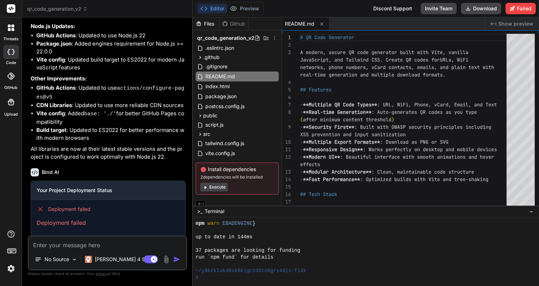
click at [11, 269] on img at bounding box center [11, 269] width 12 height 12
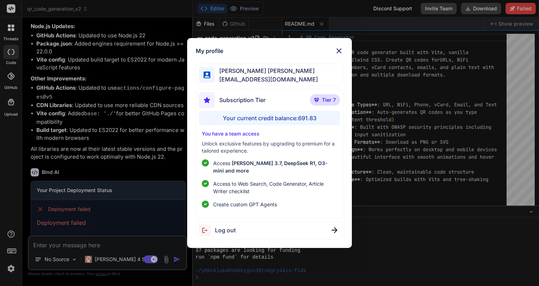
click at [243, 203] on span "Create custom GPT Agents" at bounding box center [245, 204] width 64 height 7
click at [339, 49] on div "My profile Jose Luis Bermudez Corona dogmedia@gmail.com Subscription Tier Tier …" at bounding box center [269, 143] width 165 height 210
click at [341, 53] on img at bounding box center [338, 51] width 9 height 9
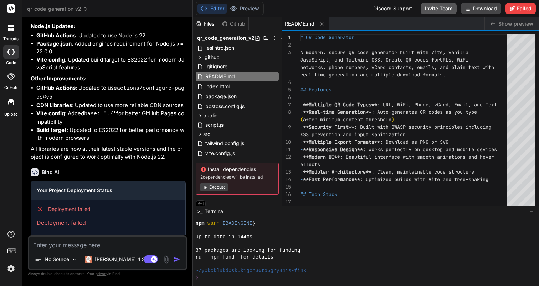
click at [440, 10] on button "Invite Team" at bounding box center [438, 8] width 36 height 11
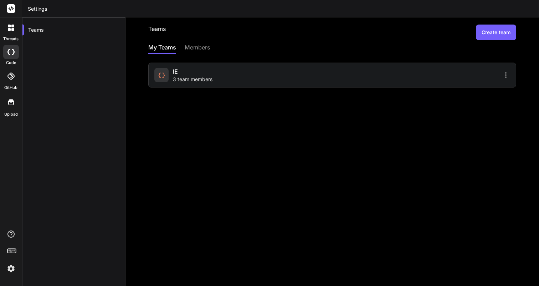
click at [194, 41] on div "Teams Create team My Teams members IE 3 team members" at bounding box center [331, 151] width 413 height 269
click at [197, 45] on div "members" at bounding box center [198, 48] width 26 height 10
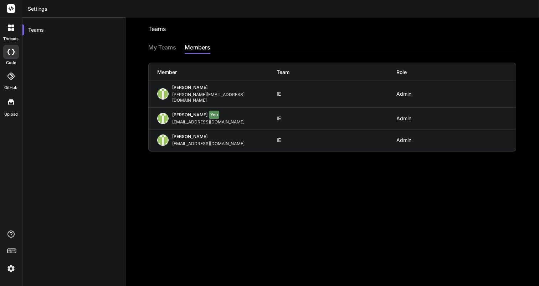
click at [182, 112] on span "Jose Luis" at bounding box center [189, 114] width 35 height 5
click at [182, 84] on div "José Bermúdez joseluis@imagenevolutiva.mx IE Admin" at bounding box center [332, 94] width 367 height 27
click at [161, 47] on div "My Teams" at bounding box center [162, 48] width 28 height 10
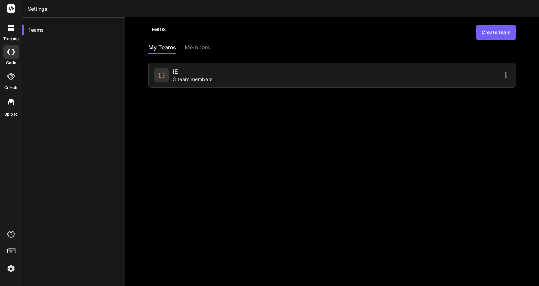
click at [187, 75] on div "IE 3 team members" at bounding box center [193, 75] width 40 height 16
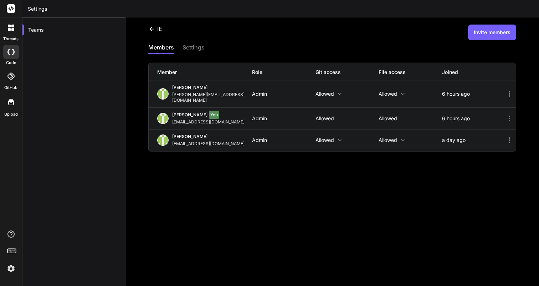
click at [338, 91] on icon at bounding box center [340, 94] width 6 height 6
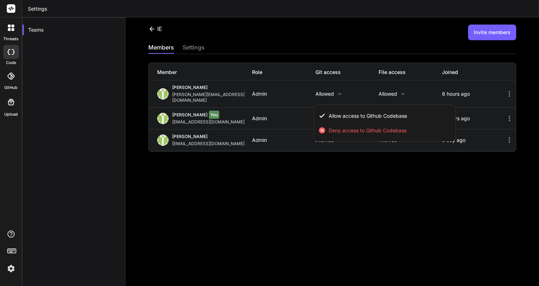
click at [279, 205] on div at bounding box center [269, 143] width 539 height 286
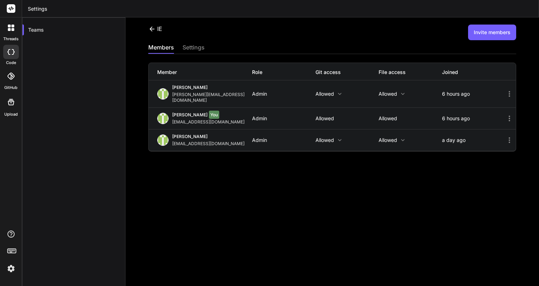
click at [329, 137] on p "Allowed" at bounding box center [346, 140] width 63 height 6
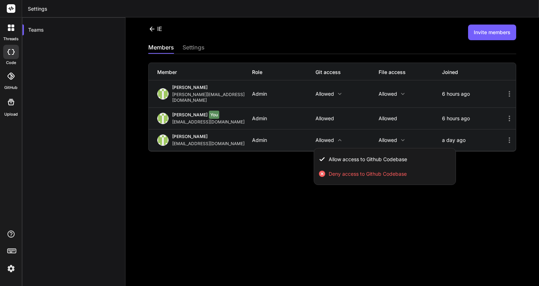
click at [386, 138] on div at bounding box center [269, 143] width 539 height 286
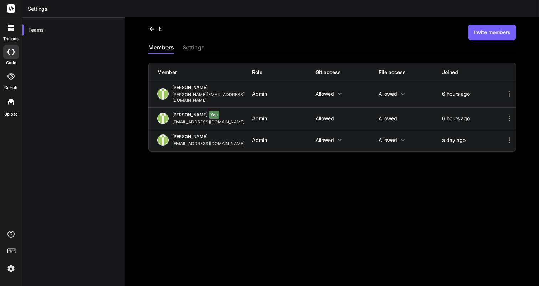
click at [392, 137] on p "Allowed" at bounding box center [409, 140] width 63 height 6
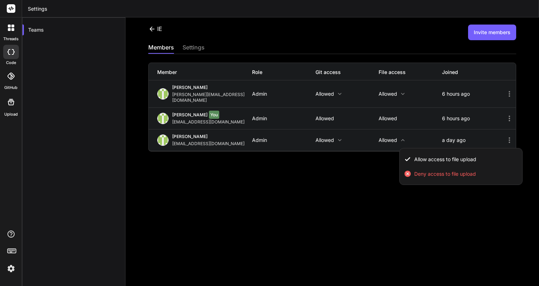
click at [390, 90] on div at bounding box center [269, 143] width 539 height 286
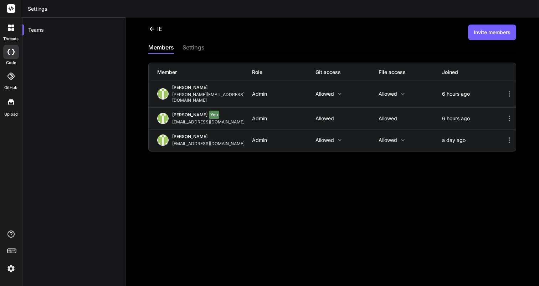
click at [390, 91] on p "Allowed" at bounding box center [409, 94] width 63 height 6
click at [280, 224] on div at bounding box center [269, 143] width 539 height 286
